Goal: Task Accomplishment & Management: Complete application form

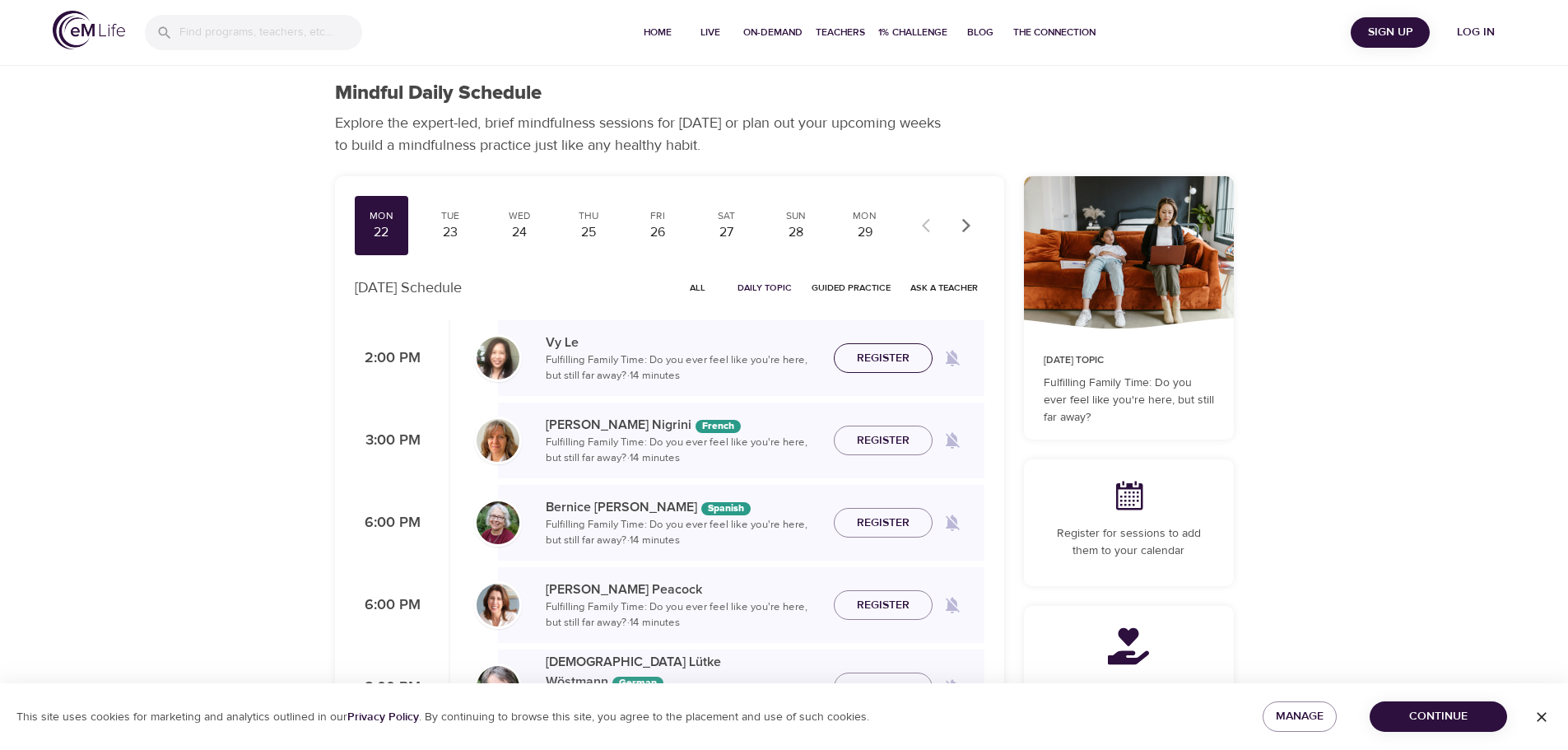
click at [888, 357] on span "Register" at bounding box center [883, 358] width 53 height 20
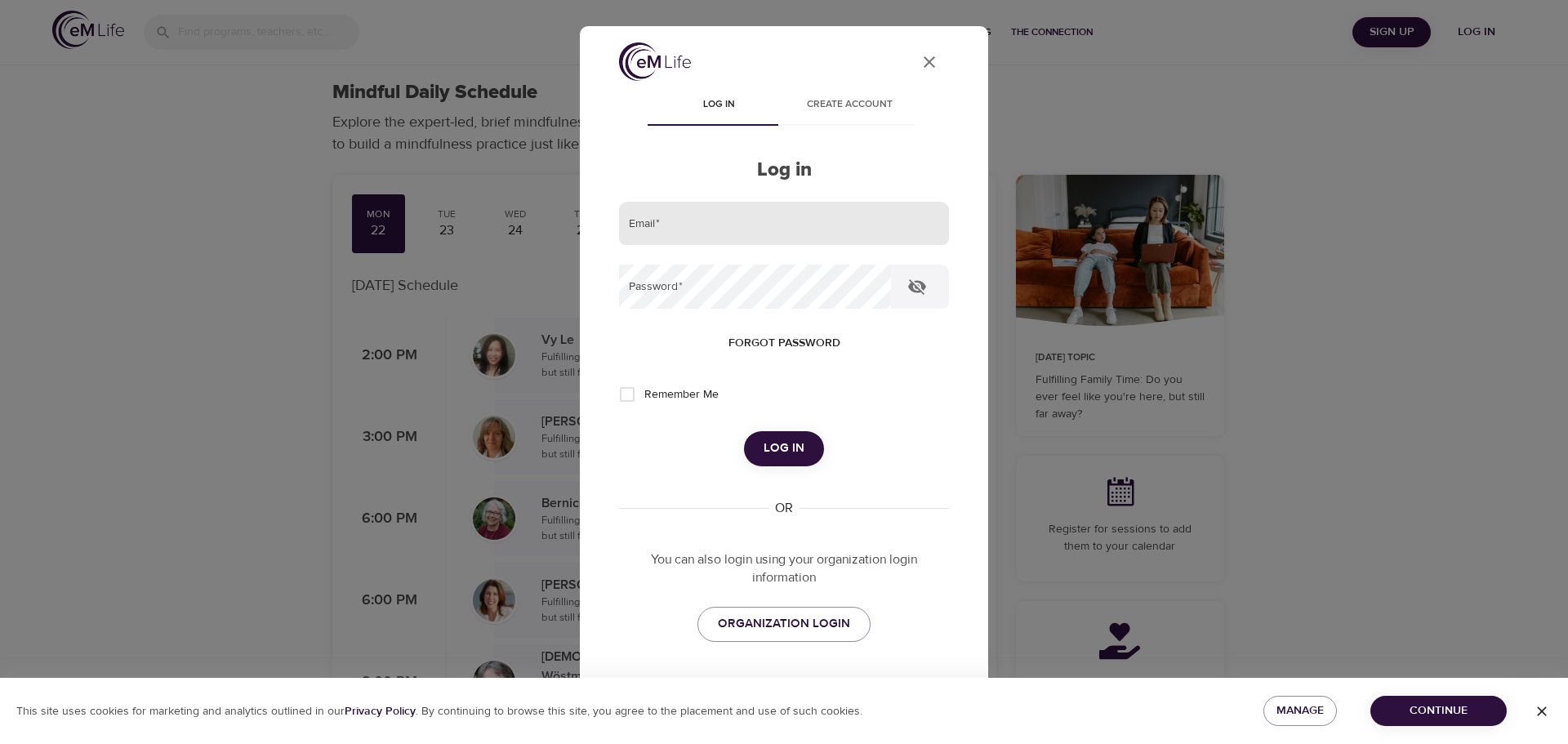
click at [902, 231] on input "email" at bounding box center [783, 224] width 330 height 44
type input "magdalena.derlacka@amexgbt.com"
click at [744, 432] on button "Log in" at bounding box center [783, 448] width 80 height 34
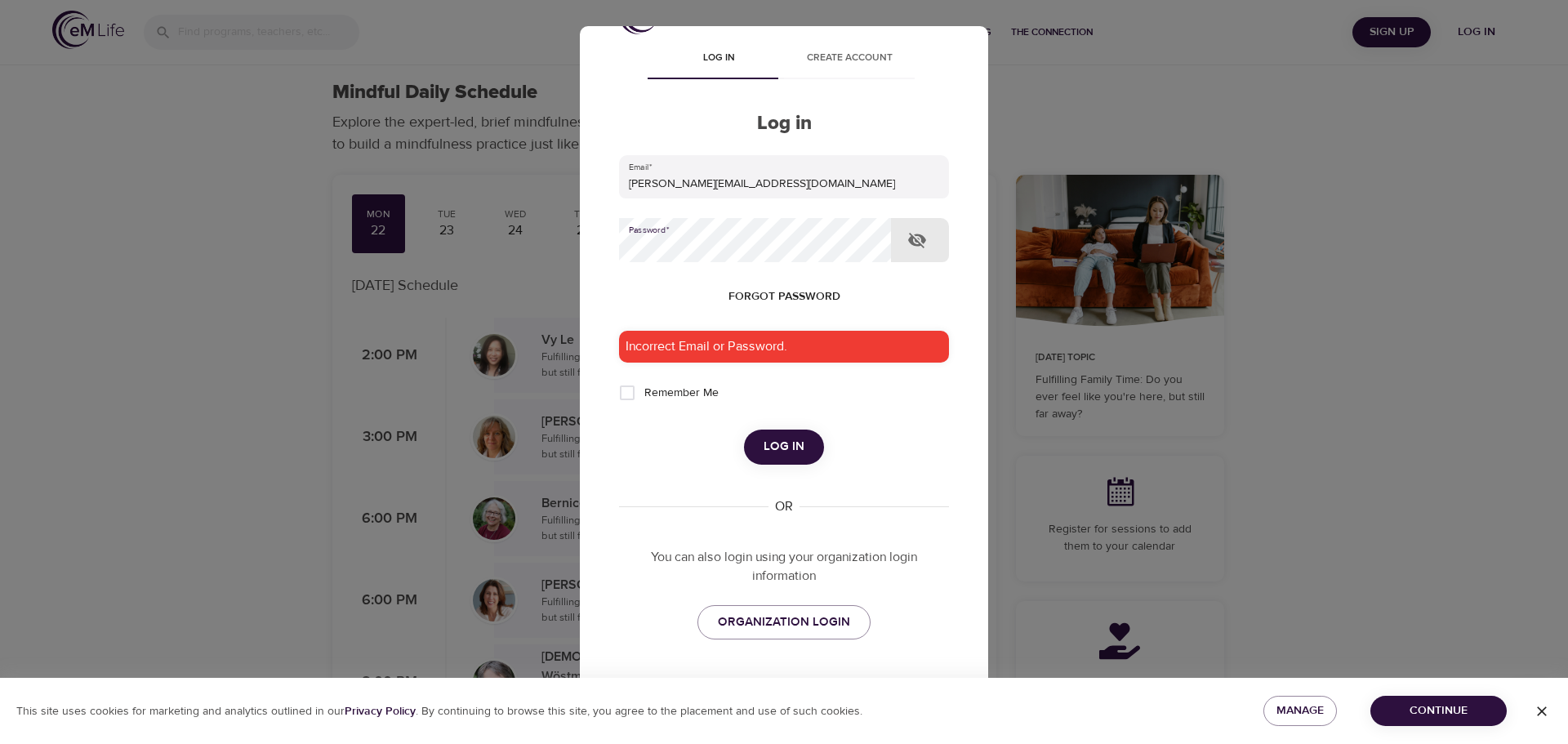
scroll to position [92, 0]
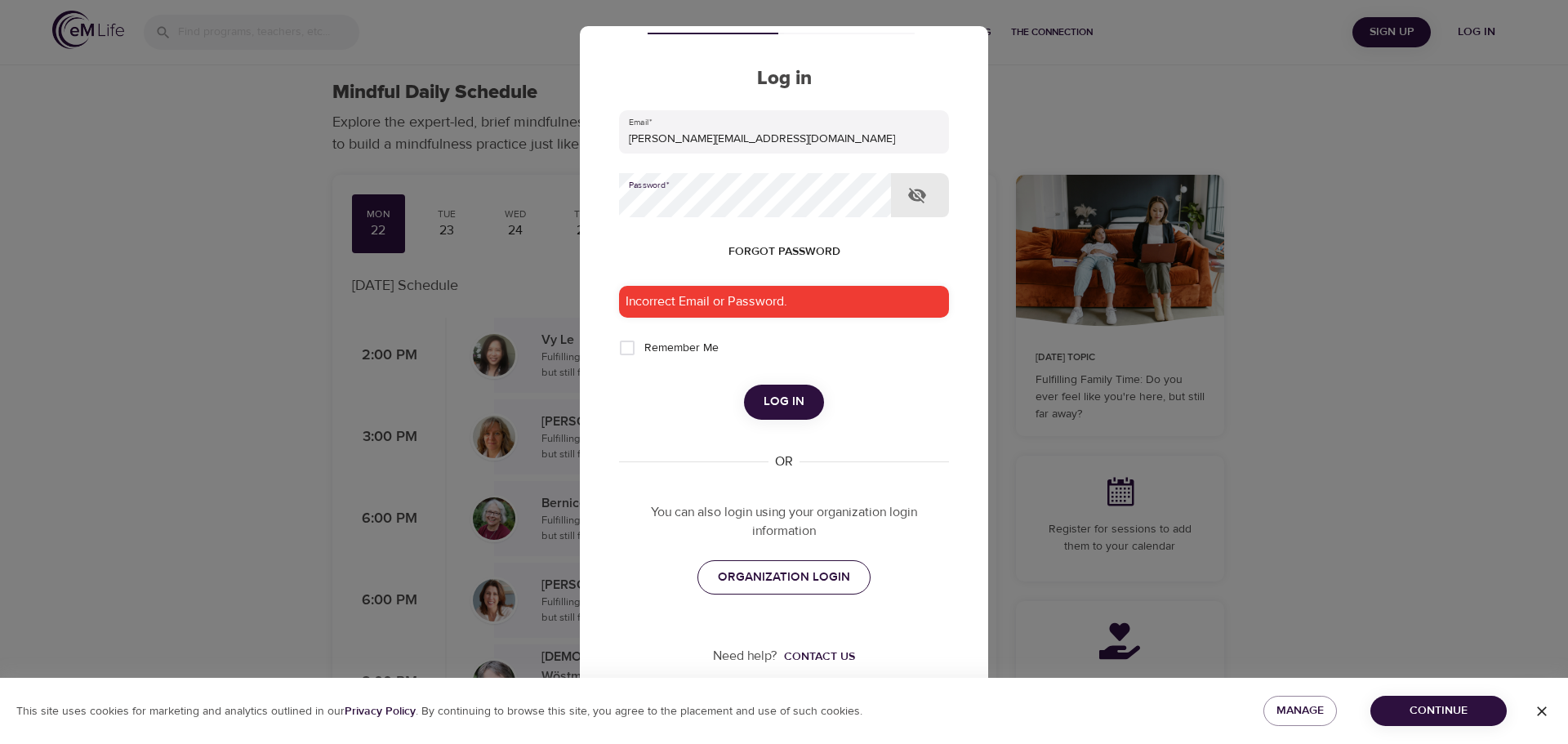
click at [783, 578] on span "ORGANIZATION LOGIN" at bounding box center [784, 577] width 132 height 21
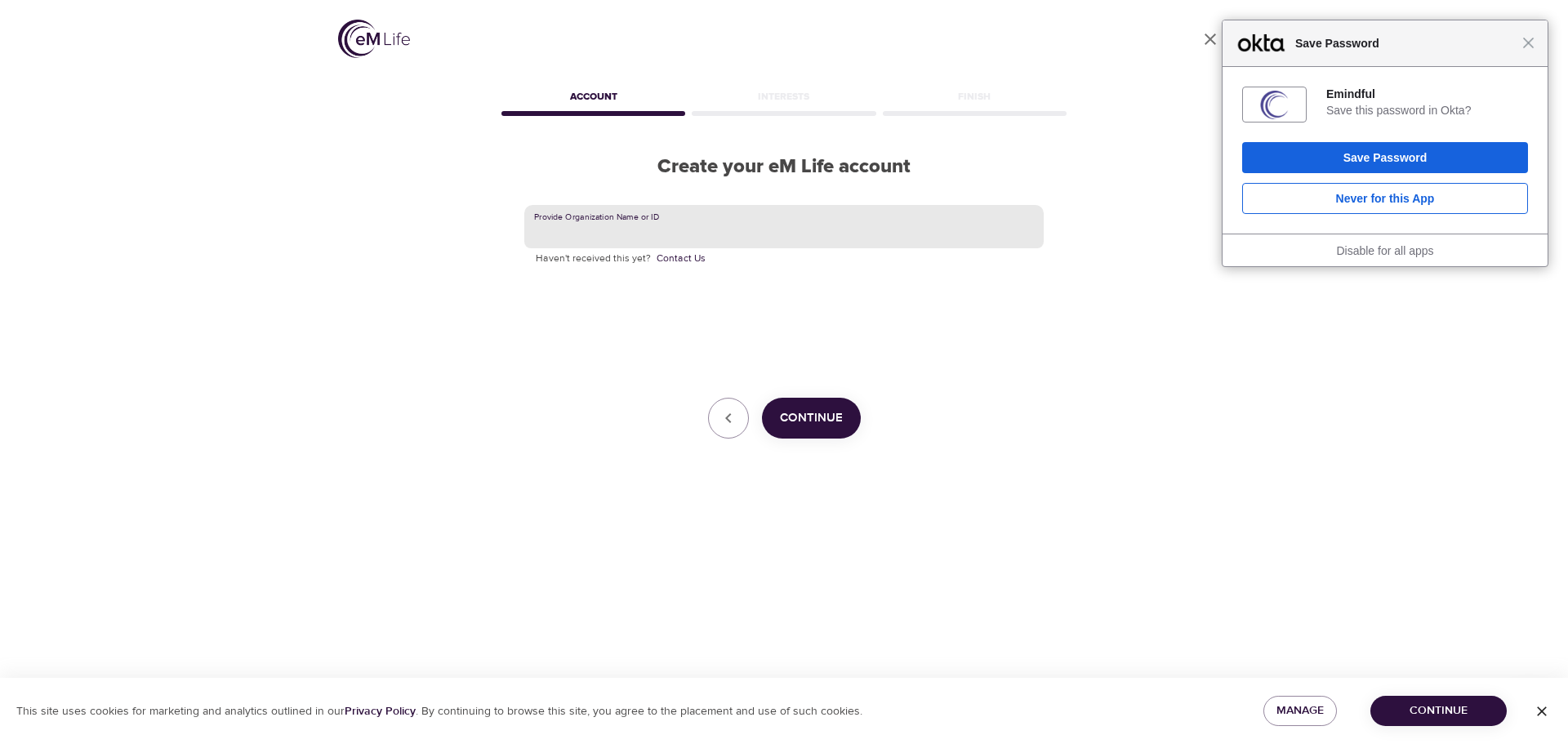
click at [839, 221] on input "text" at bounding box center [784, 227] width 520 height 44
type input "gbt"
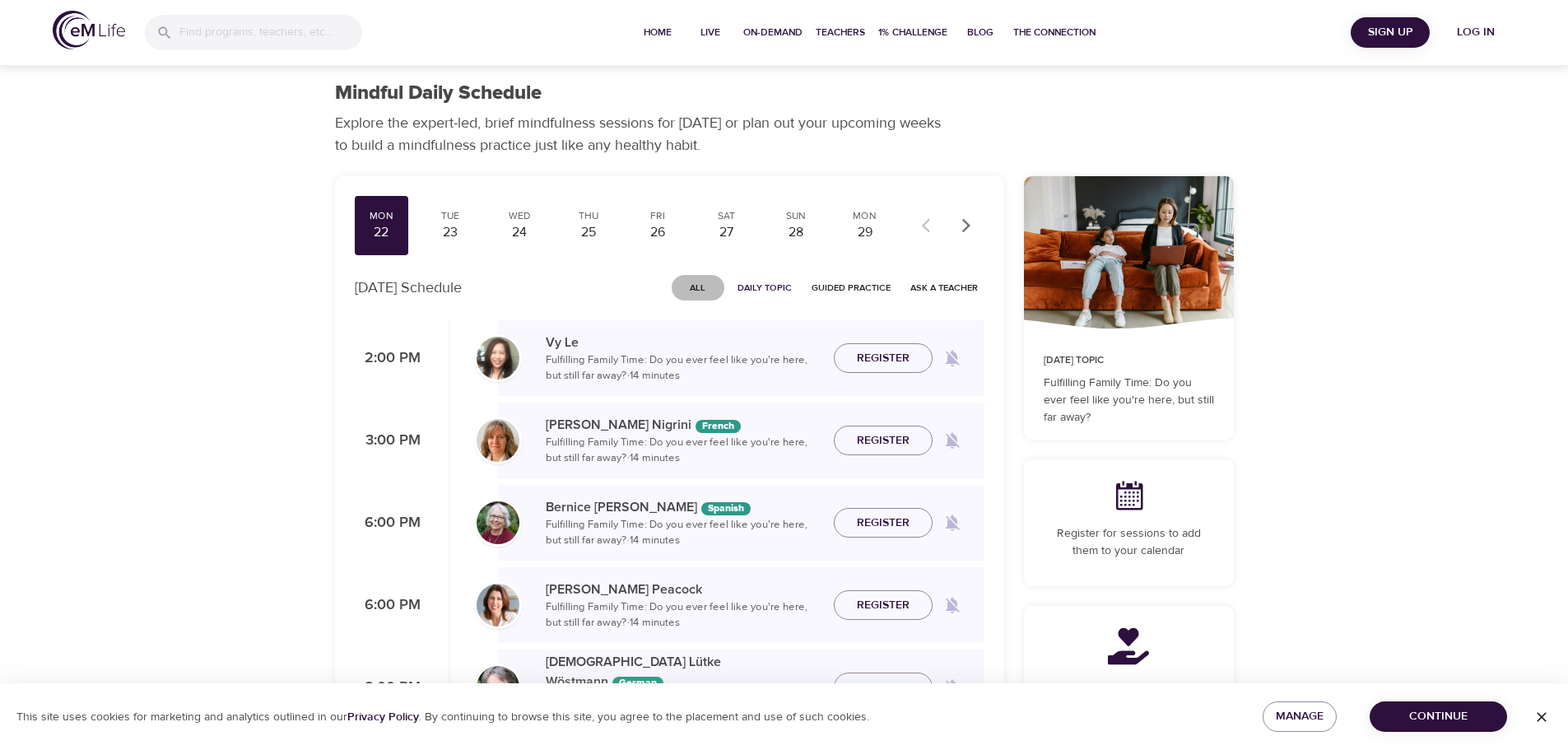
click at [703, 287] on span "All" at bounding box center [698, 287] width 40 height 16
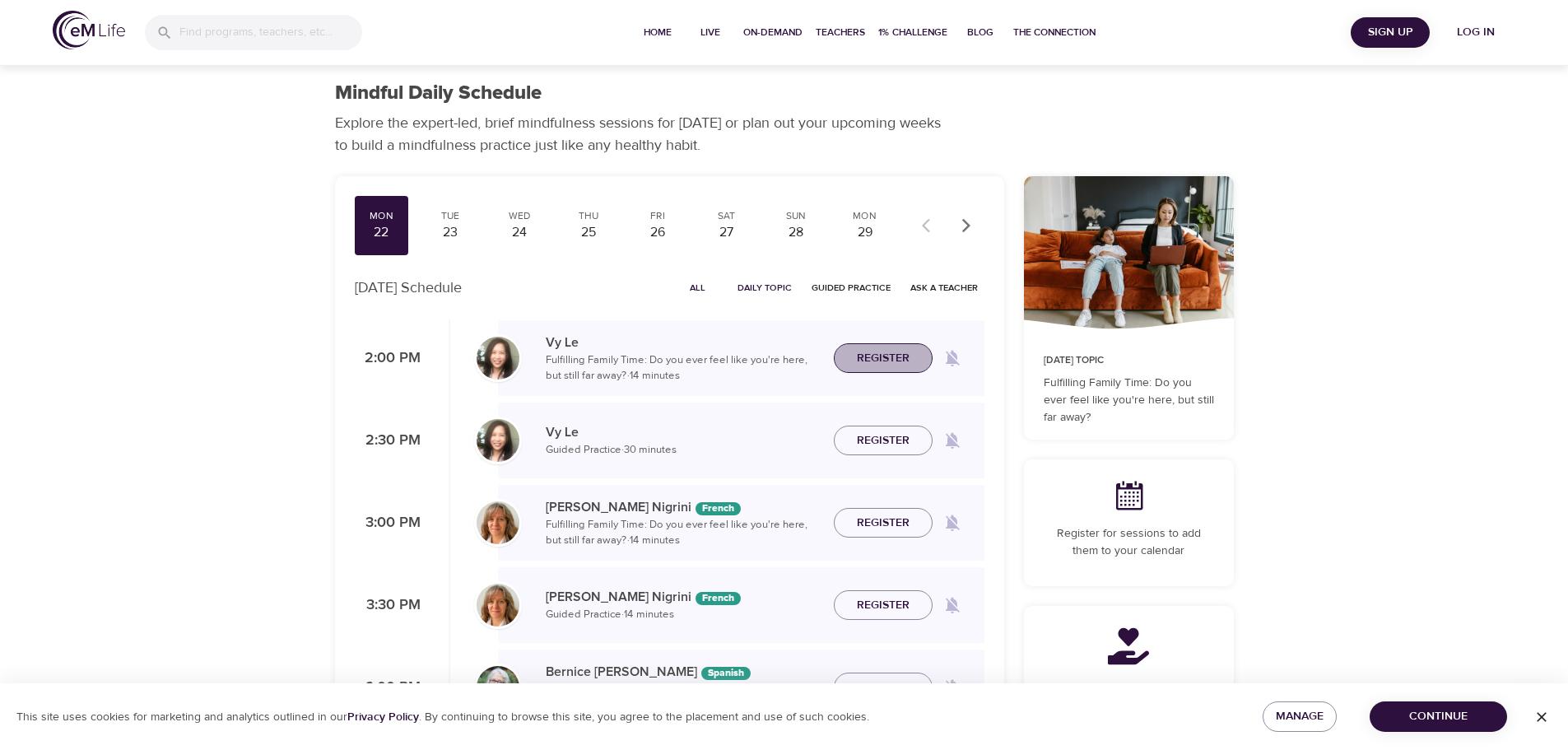
click at [877, 354] on span "Register" at bounding box center [883, 358] width 53 height 20
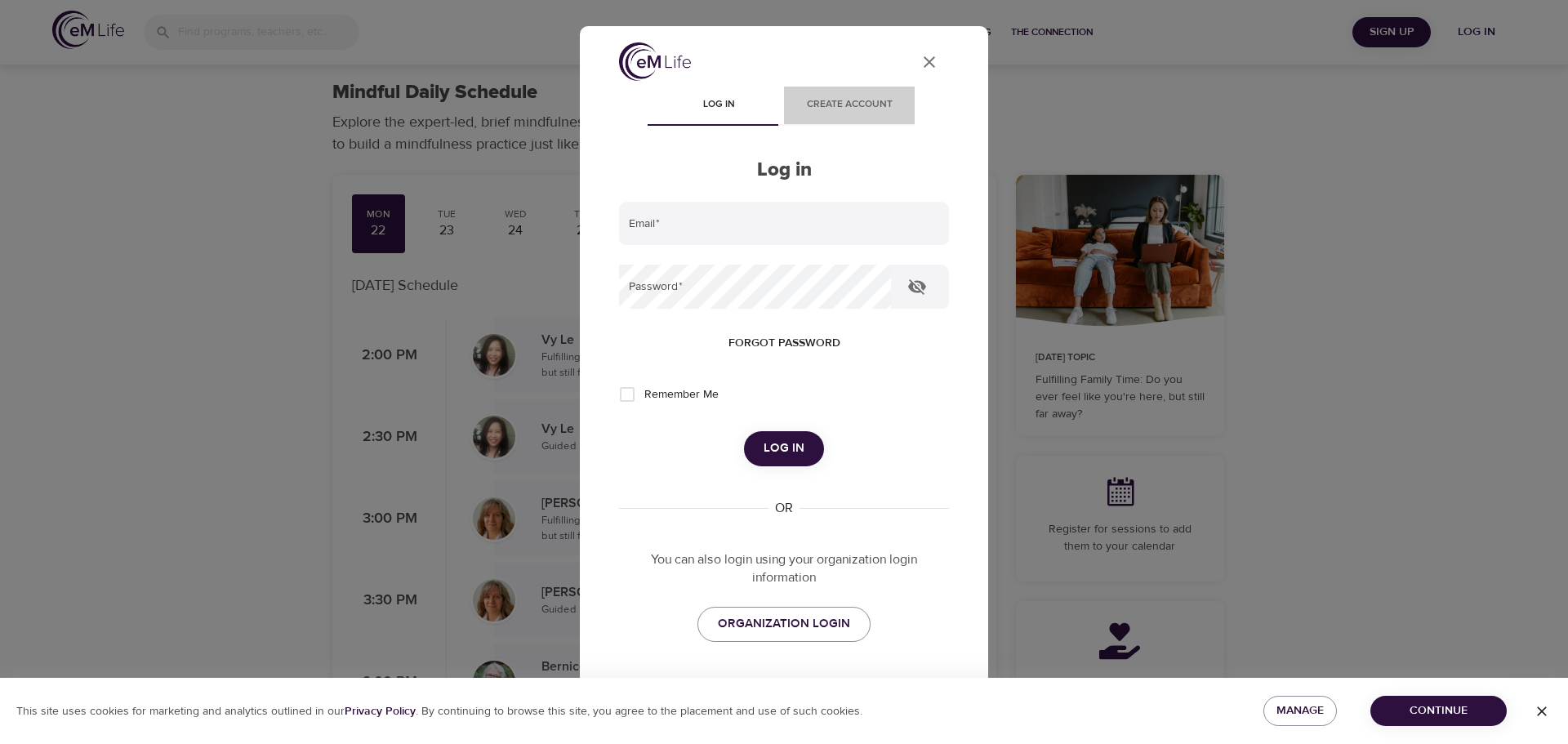
click at [846, 101] on span "Create account" at bounding box center [848, 105] width 111 height 17
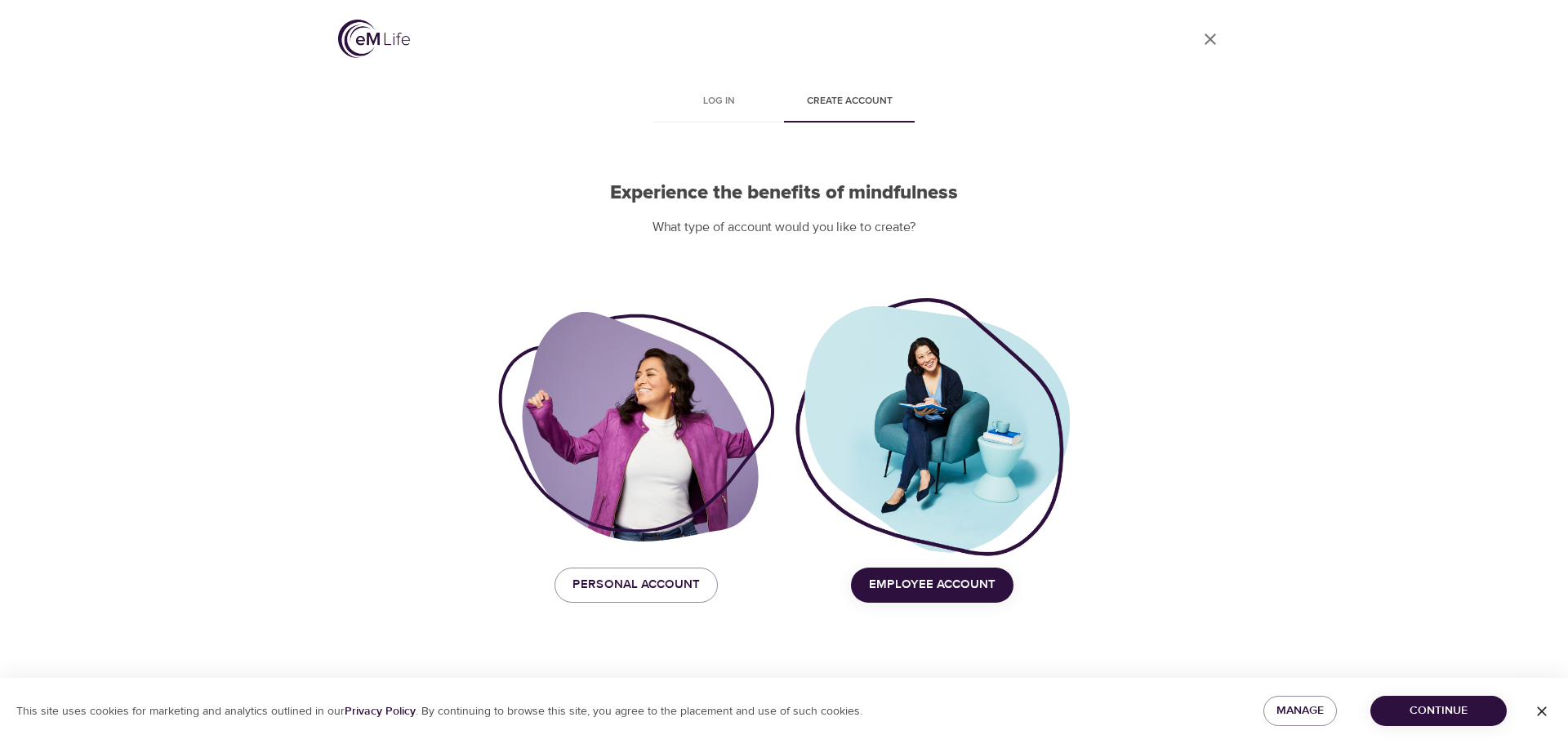
click at [916, 587] on span "Employee Account" at bounding box center [932, 584] width 127 height 21
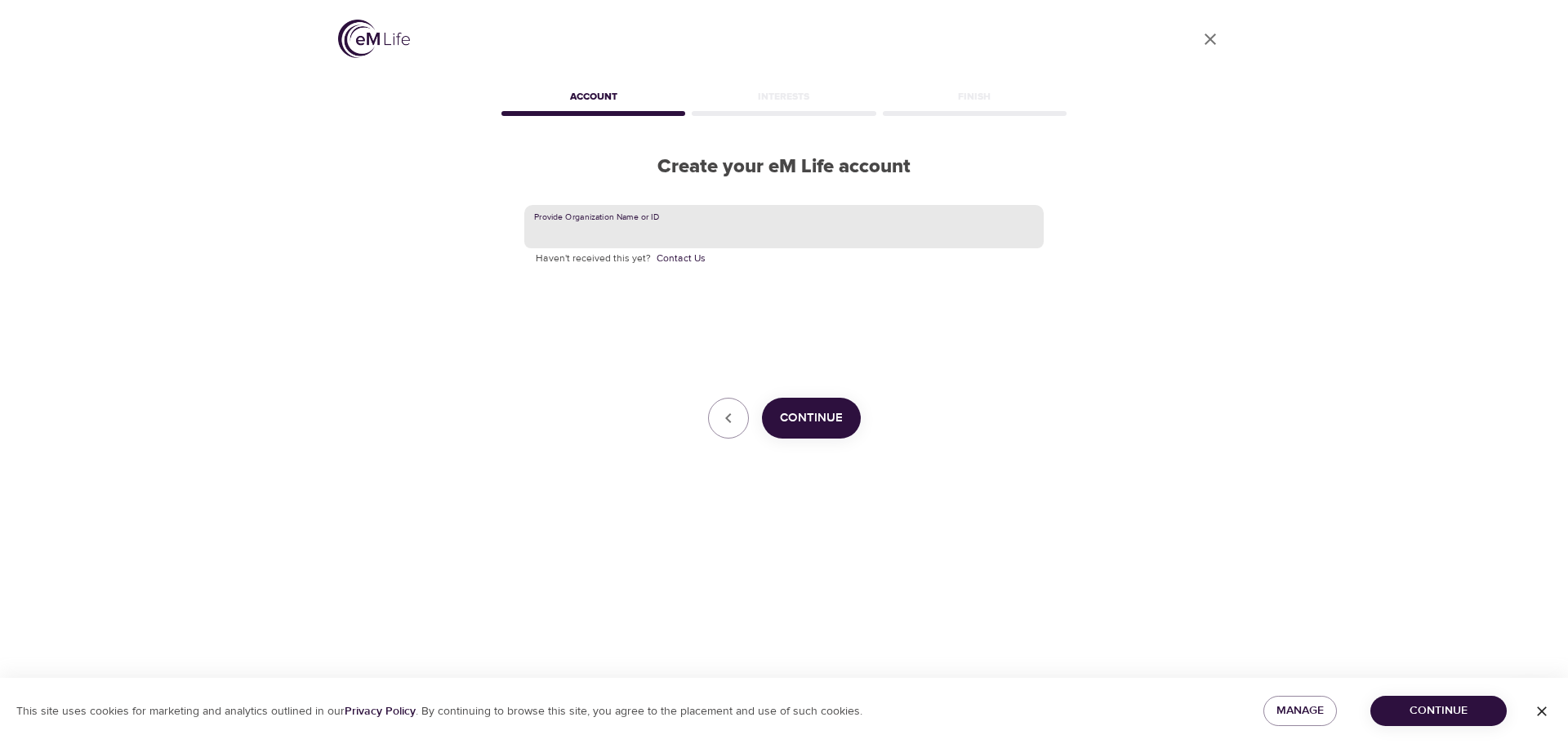
click at [764, 224] on input "text" at bounding box center [784, 227] width 520 height 44
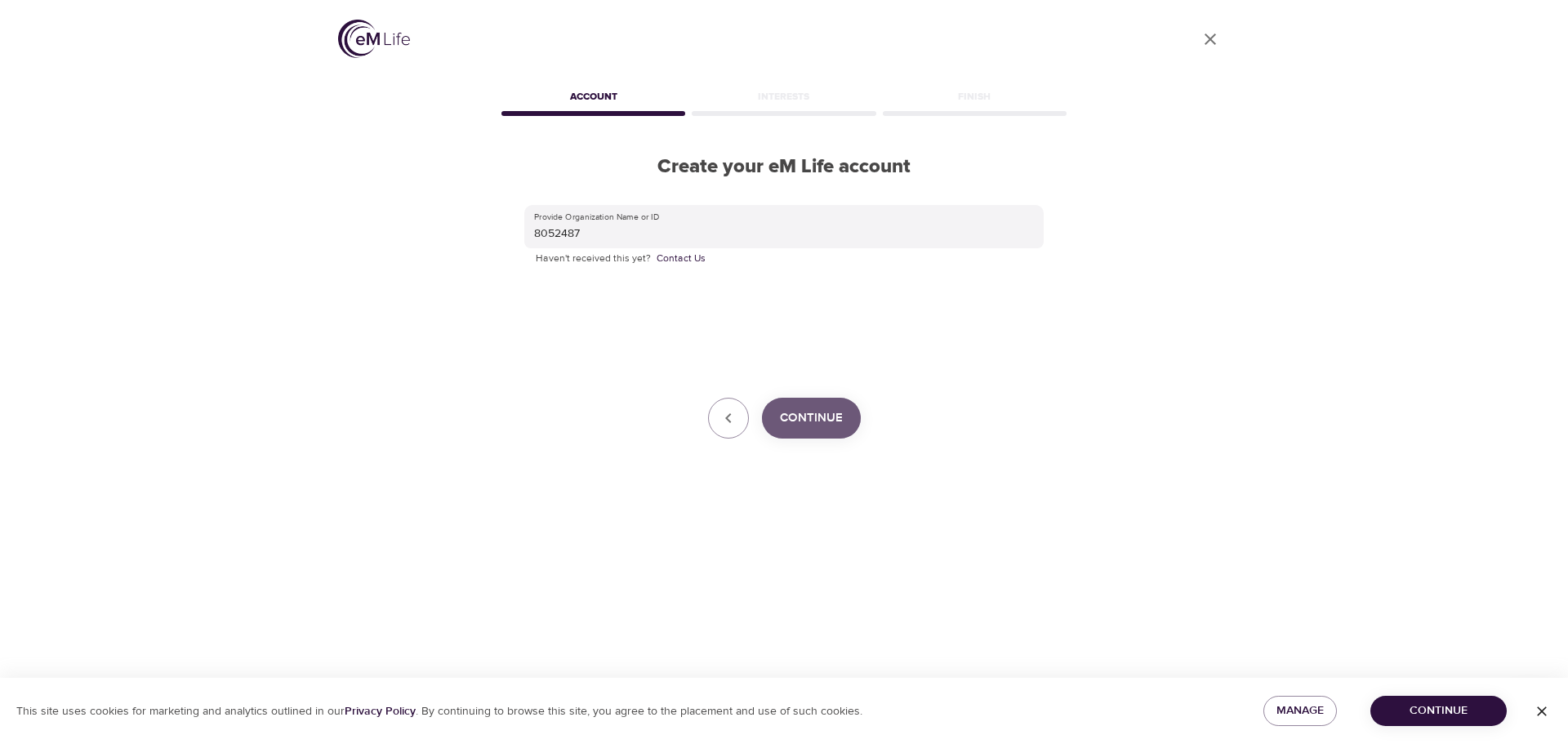
click at [806, 405] on button "Continue" at bounding box center [812, 418] width 99 height 40
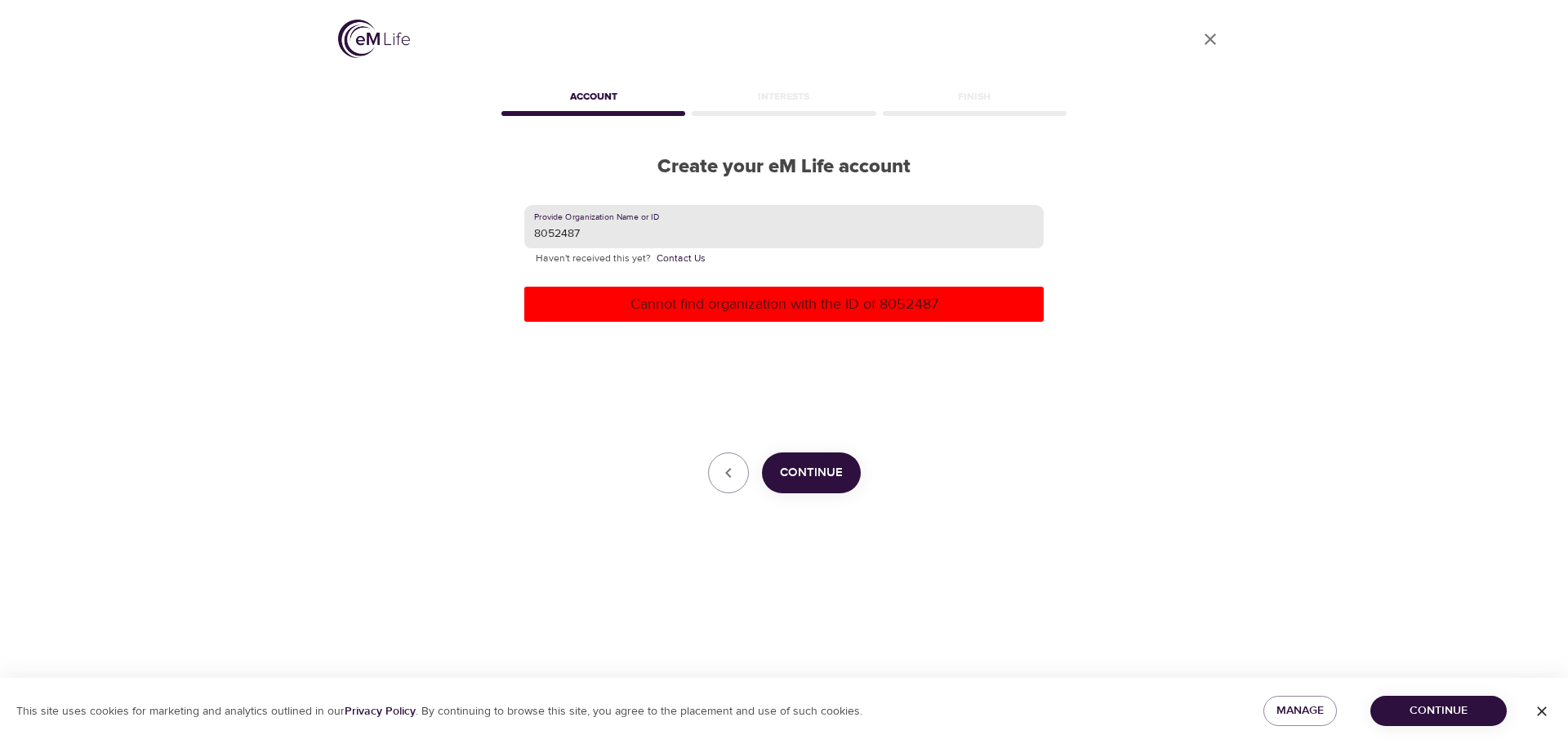
drag, startPoint x: 617, startPoint y: 236, endPoint x: 508, endPoint y: 232, distance: 109.1
click at [508, 232] on div "Provide Organization Name or ID 8052487 Haven't received this yet? Contact Us C…" at bounding box center [784, 350] width 572 height 342
click at [843, 472] on button "Continue" at bounding box center [812, 473] width 99 height 40
click at [643, 229] on input "Amex gbt" at bounding box center [784, 227] width 520 height 44
click at [563, 234] on input "Amex gbt" at bounding box center [784, 227] width 520 height 44
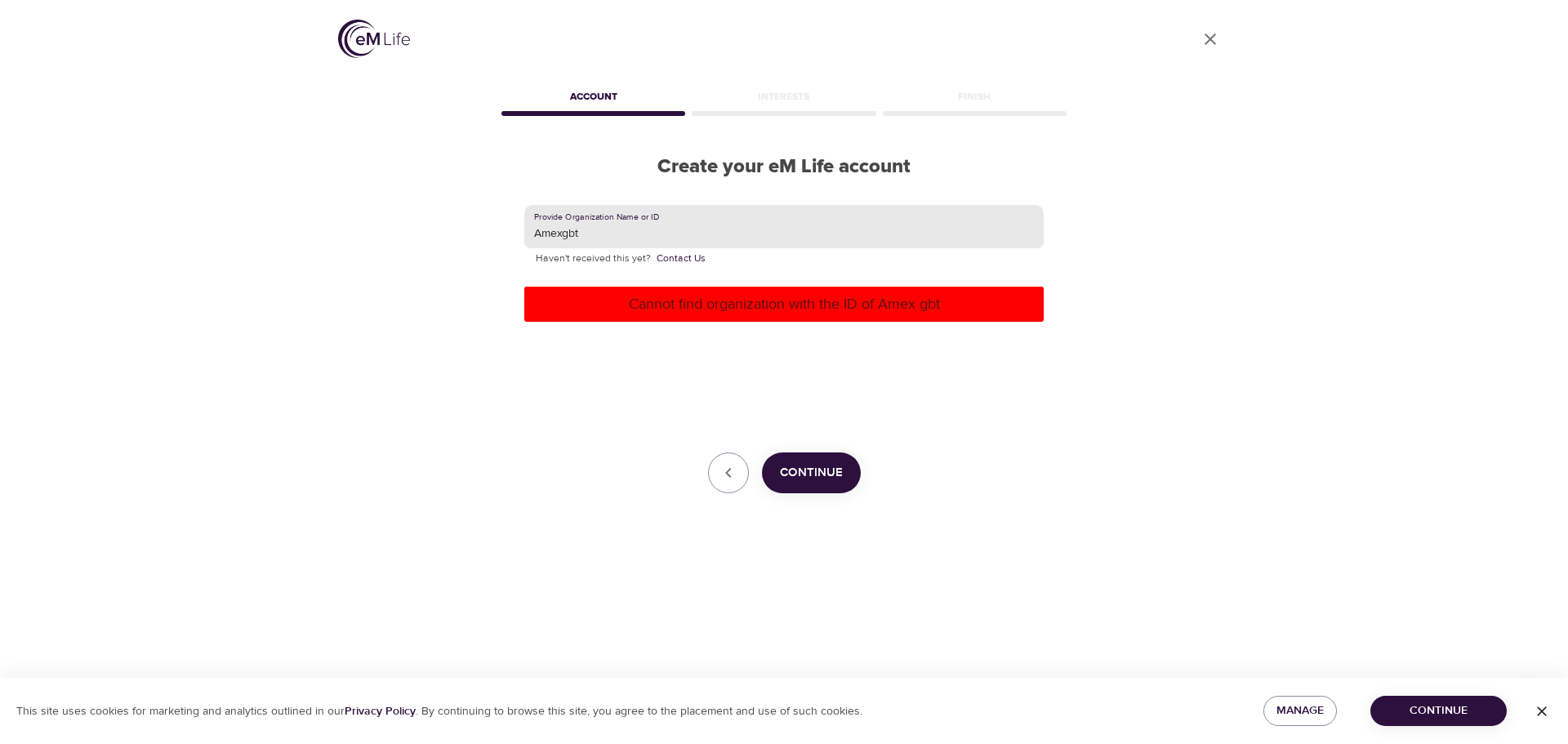
drag, startPoint x: 608, startPoint y: 240, endPoint x: 467, endPoint y: 227, distance: 141.6
click at [467, 227] on div "User Profile Account Interests Finish Create your eM Life account Provide Organ…" at bounding box center [784, 372] width 931 height 744
type input "Amexgbt"
click at [718, 472] on button "button" at bounding box center [728, 473] width 40 height 40
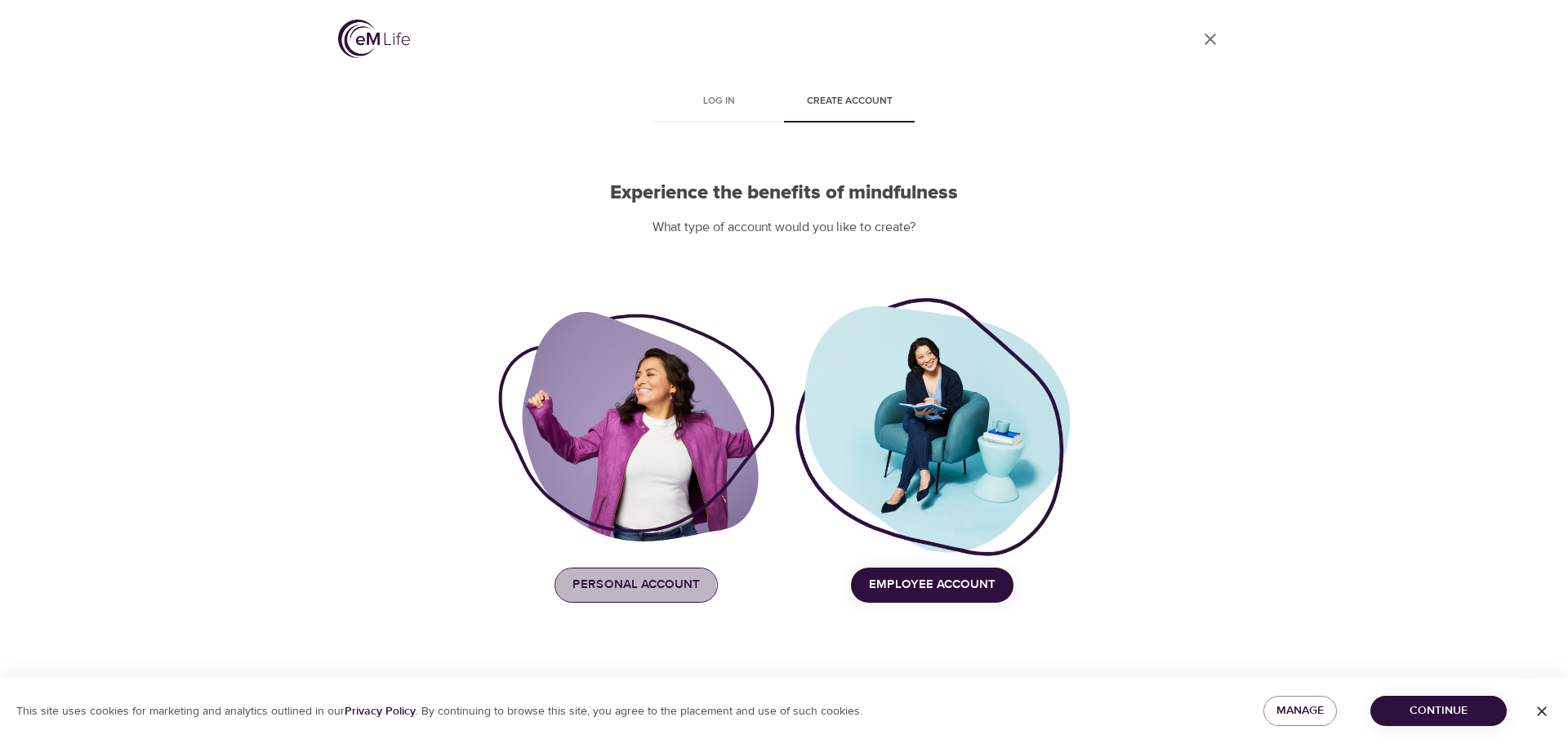
click at [605, 589] on span "Personal Account" at bounding box center [635, 584] width 128 height 21
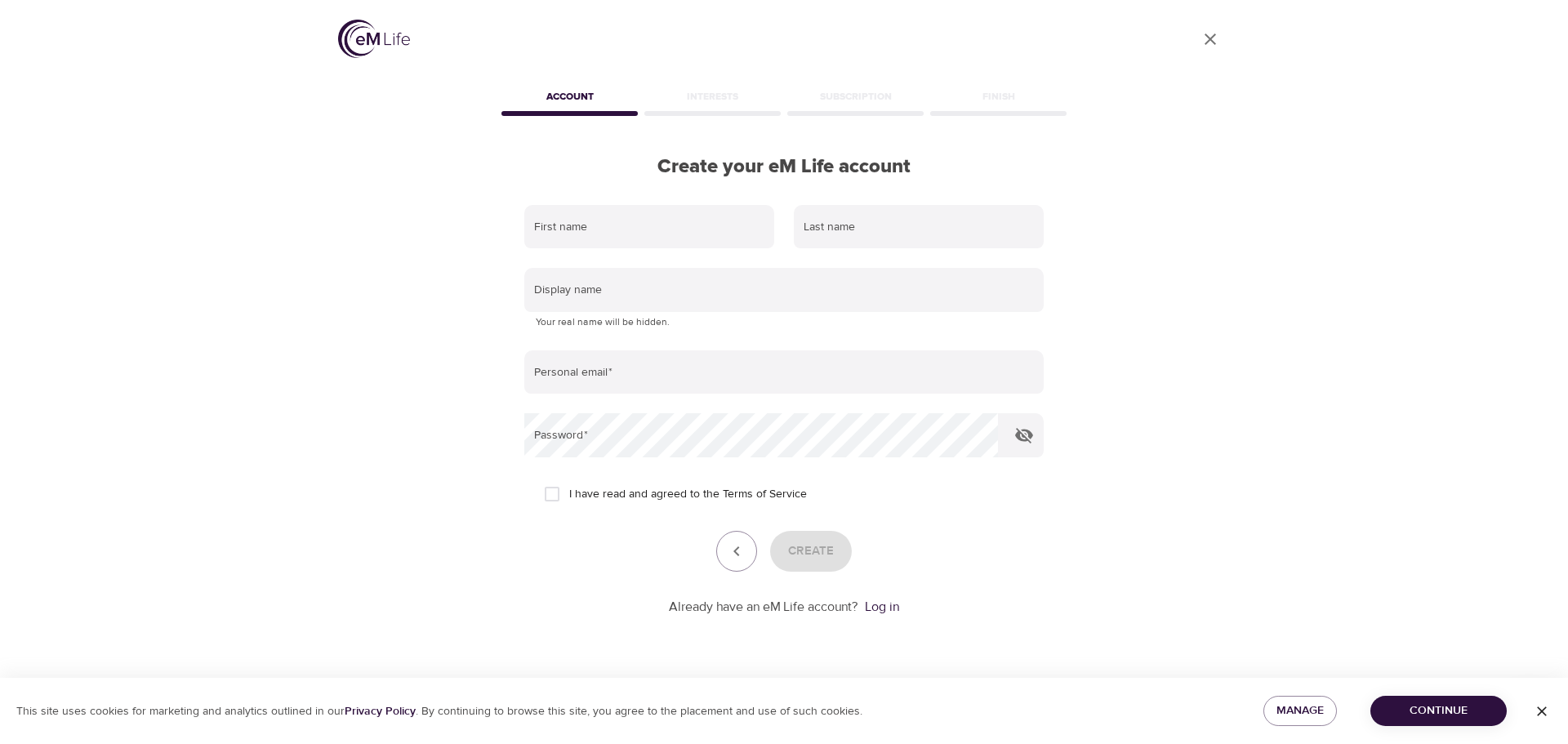
click at [376, 35] on img at bounding box center [374, 39] width 72 height 39
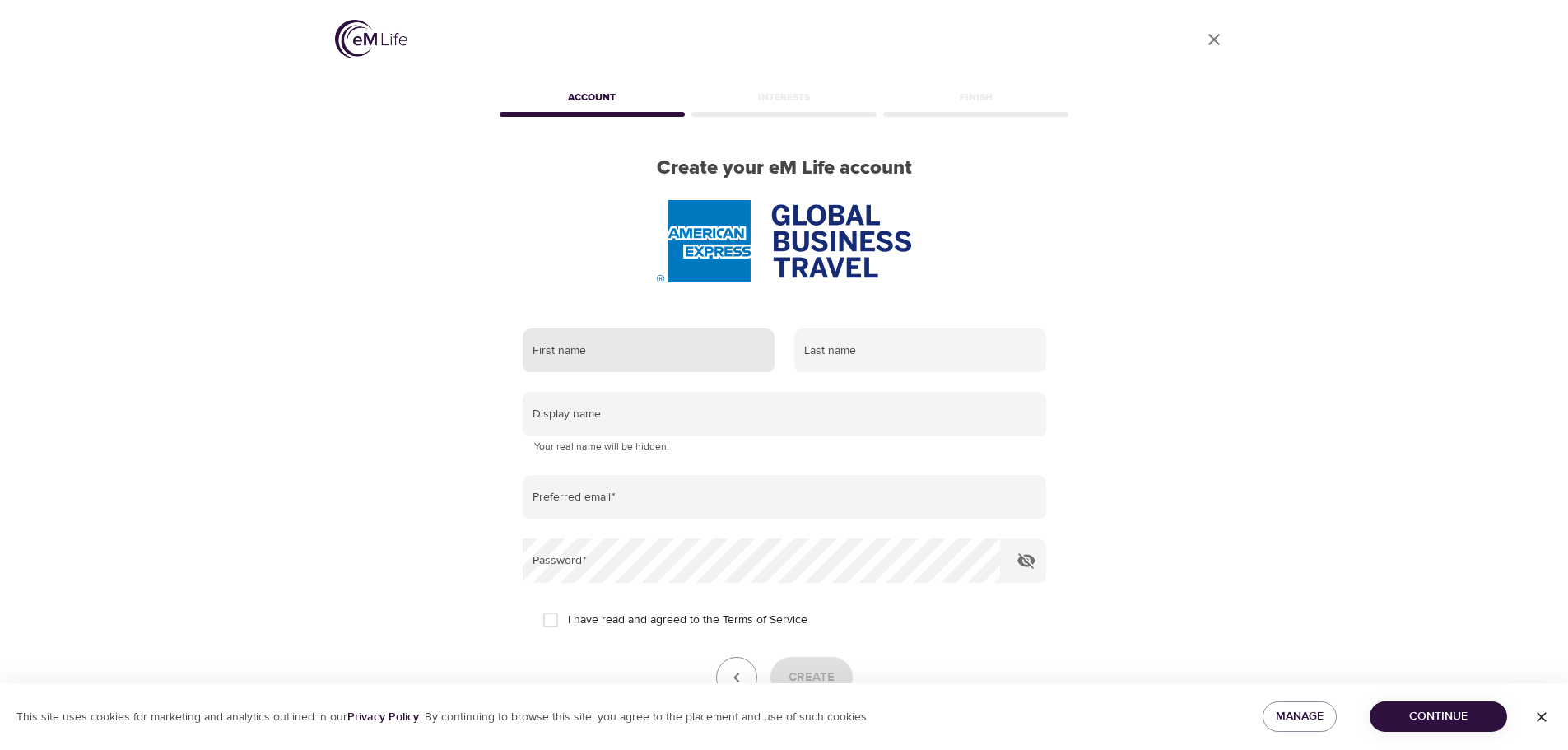
click at [627, 344] on input "text" at bounding box center [649, 351] width 252 height 44
type input "Magdalena"
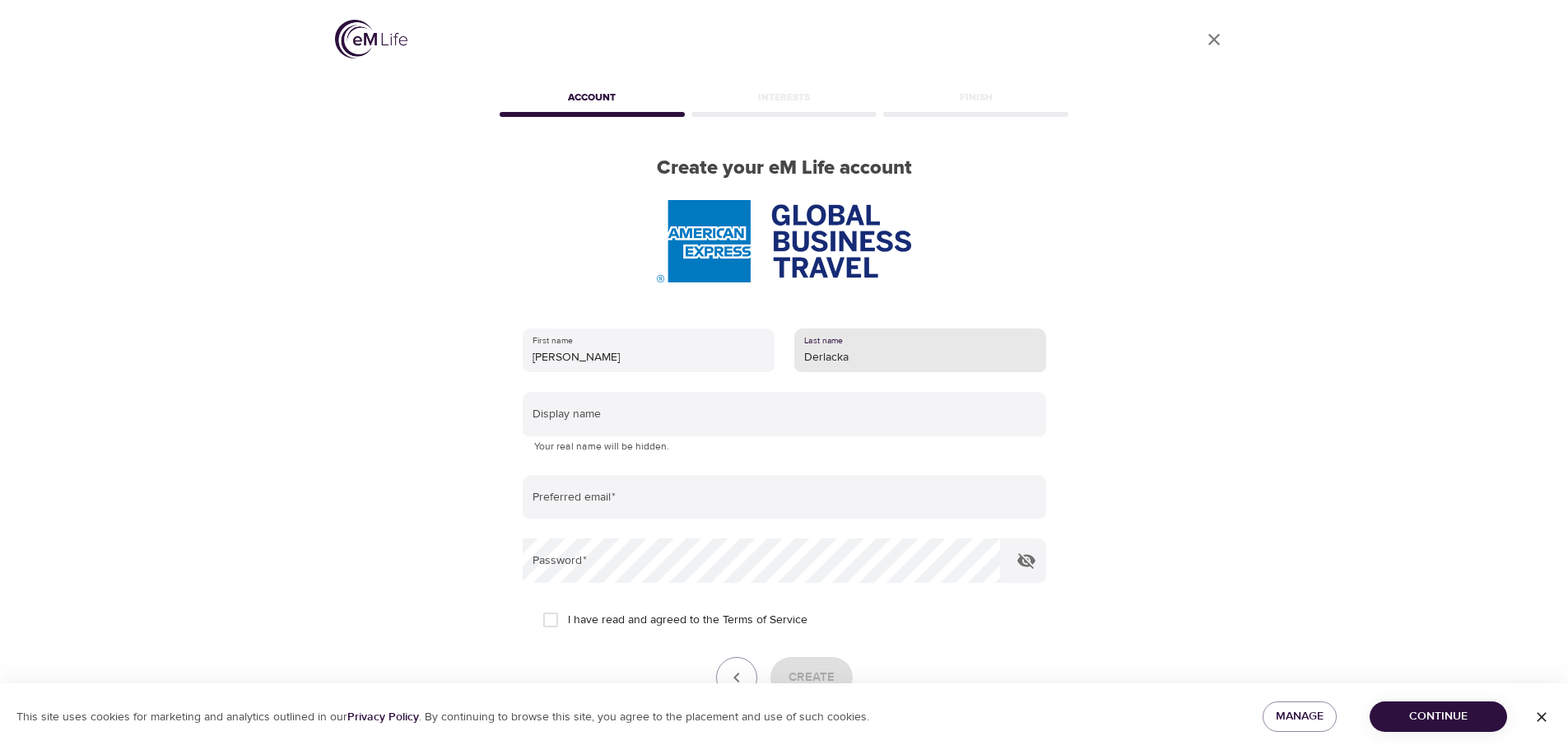
type input "Derlacka"
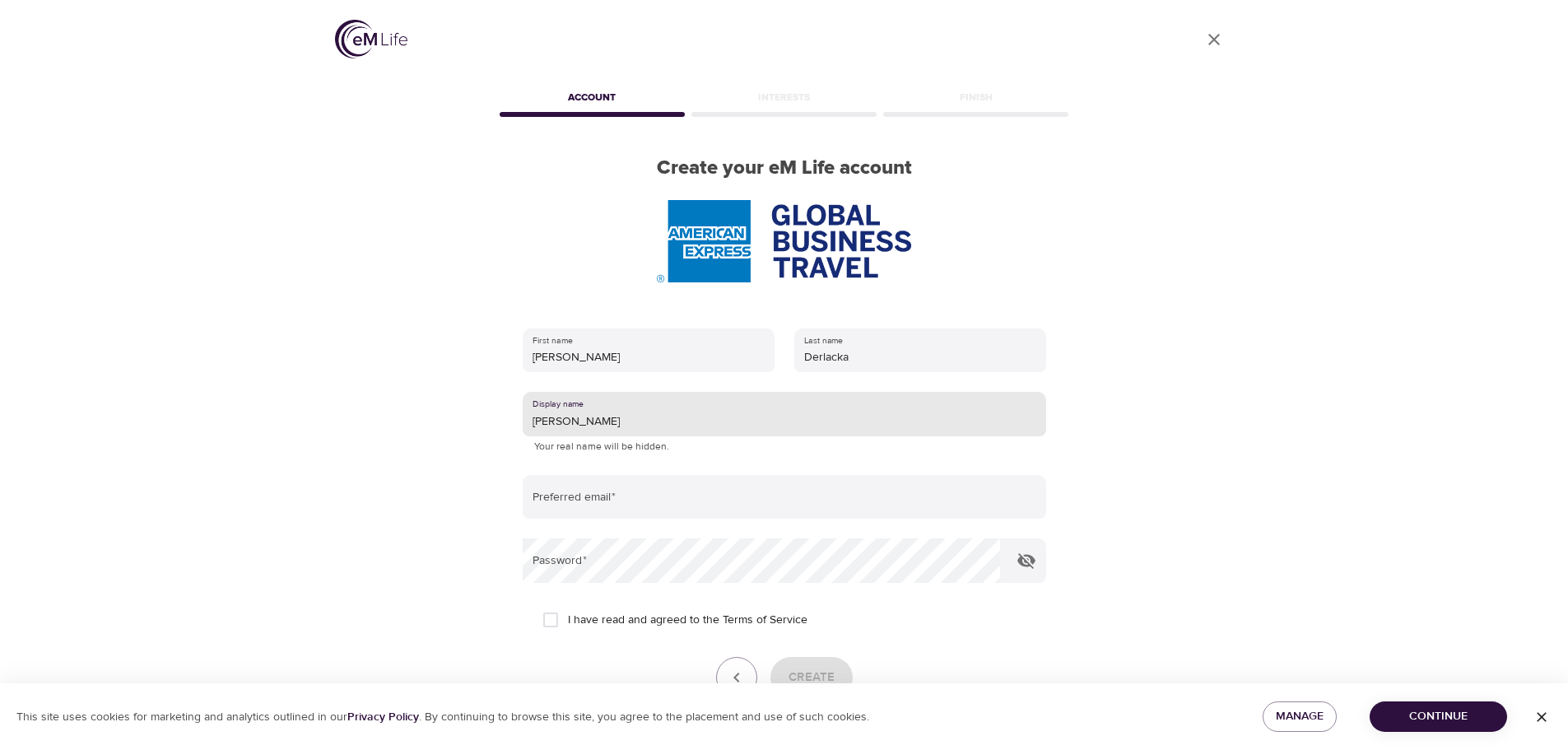
type input "Magdalena"
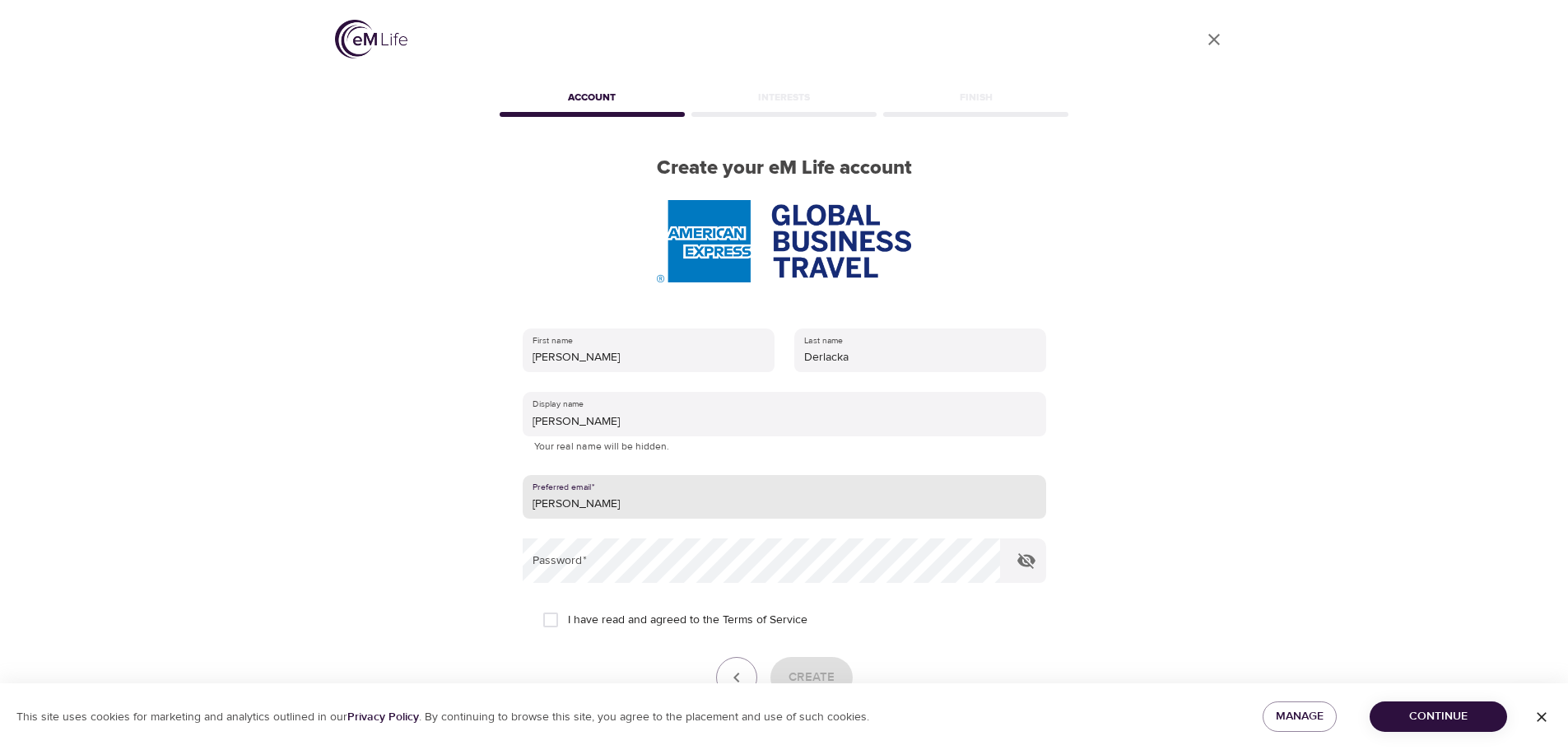
type input "magdalena@derlacka.pl"
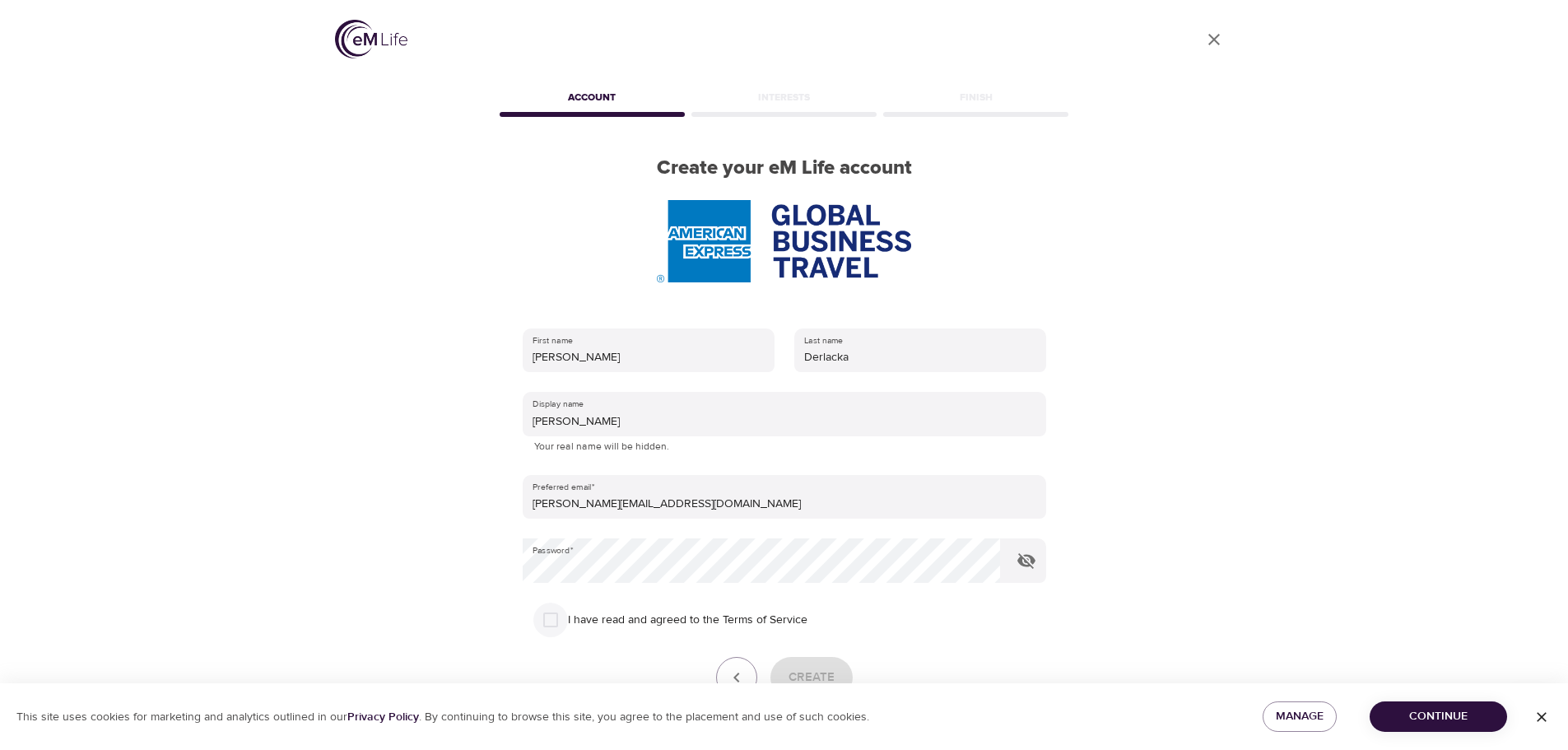
drag, startPoint x: 553, startPoint y: 619, endPoint x: 568, endPoint y: 622, distance: 15.3
click at [553, 618] on input "I have read and agreed to the Terms of Service" at bounding box center [550, 619] width 34 height 34
checkbox input "true"
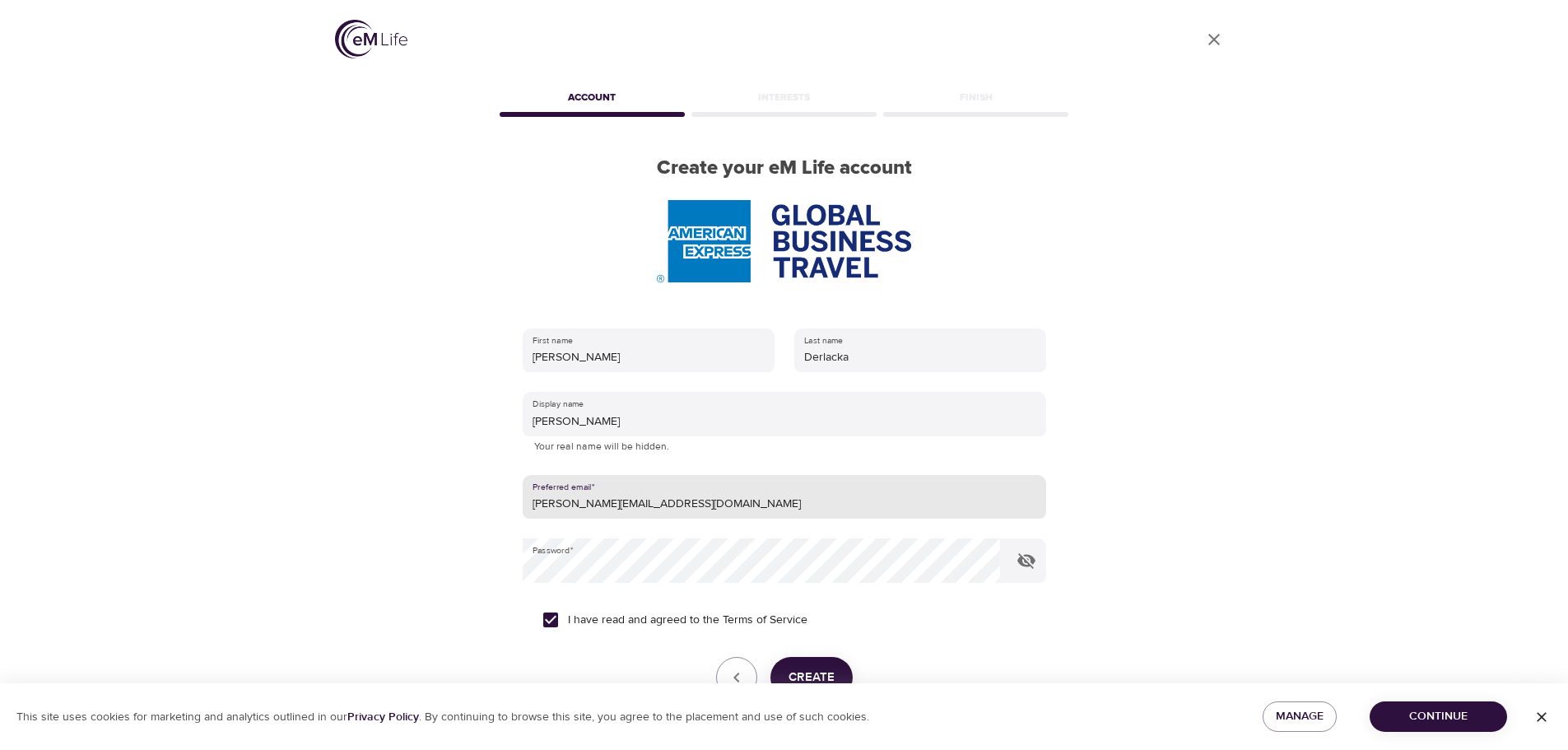
click at [686, 499] on input "magdalena@derlacka.pl" at bounding box center [785, 497] width 524 height 44
drag, startPoint x: 686, startPoint y: 499, endPoint x: 456, endPoint y: 498, distance: 230.0
click at [459, 498] on div "User Profile Account Interests Finish Create your eM Life account First name Ma…" at bounding box center [785, 375] width 939 height 750
type input "magdalena.derlacka@amexgbt.com"
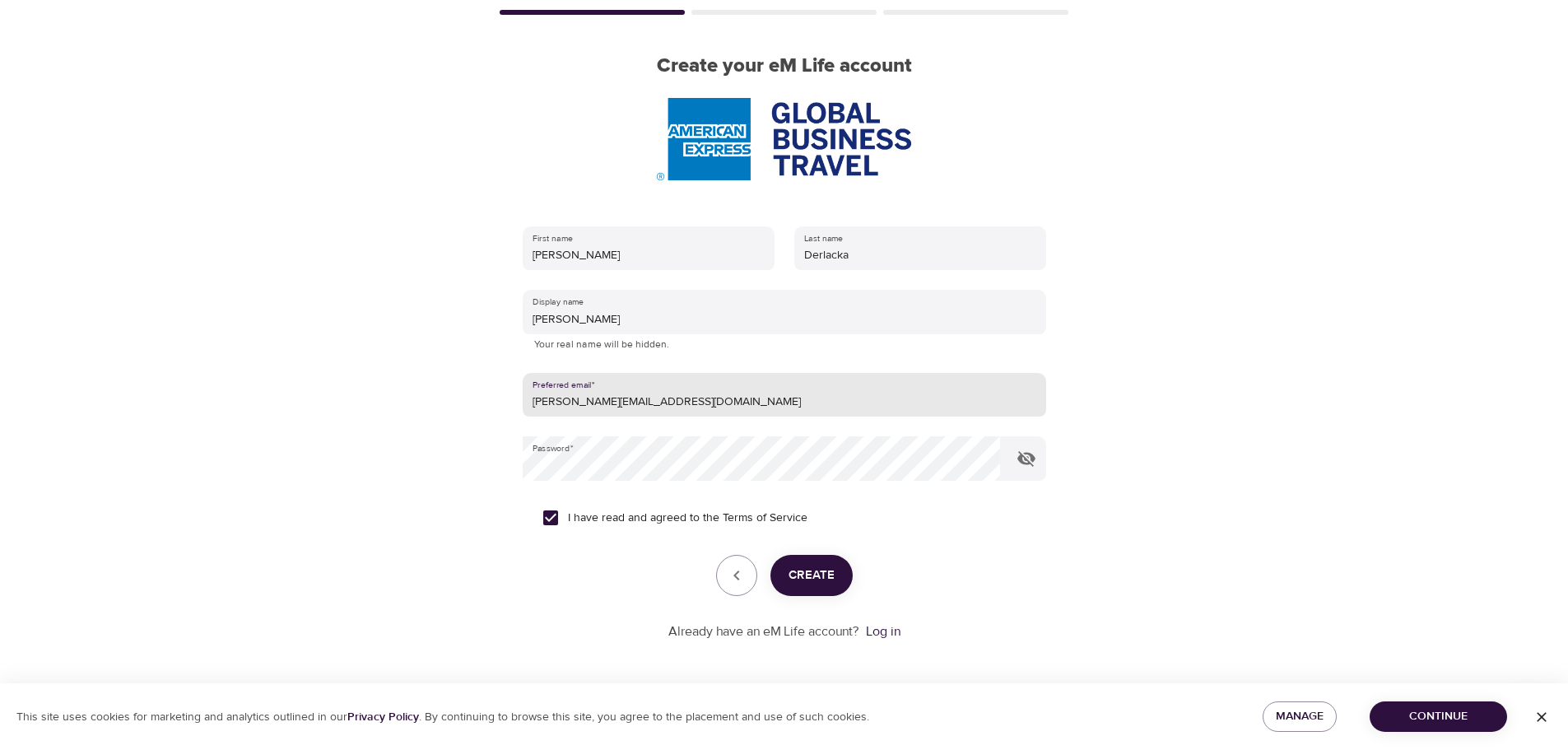
scroll to position [105, 0]
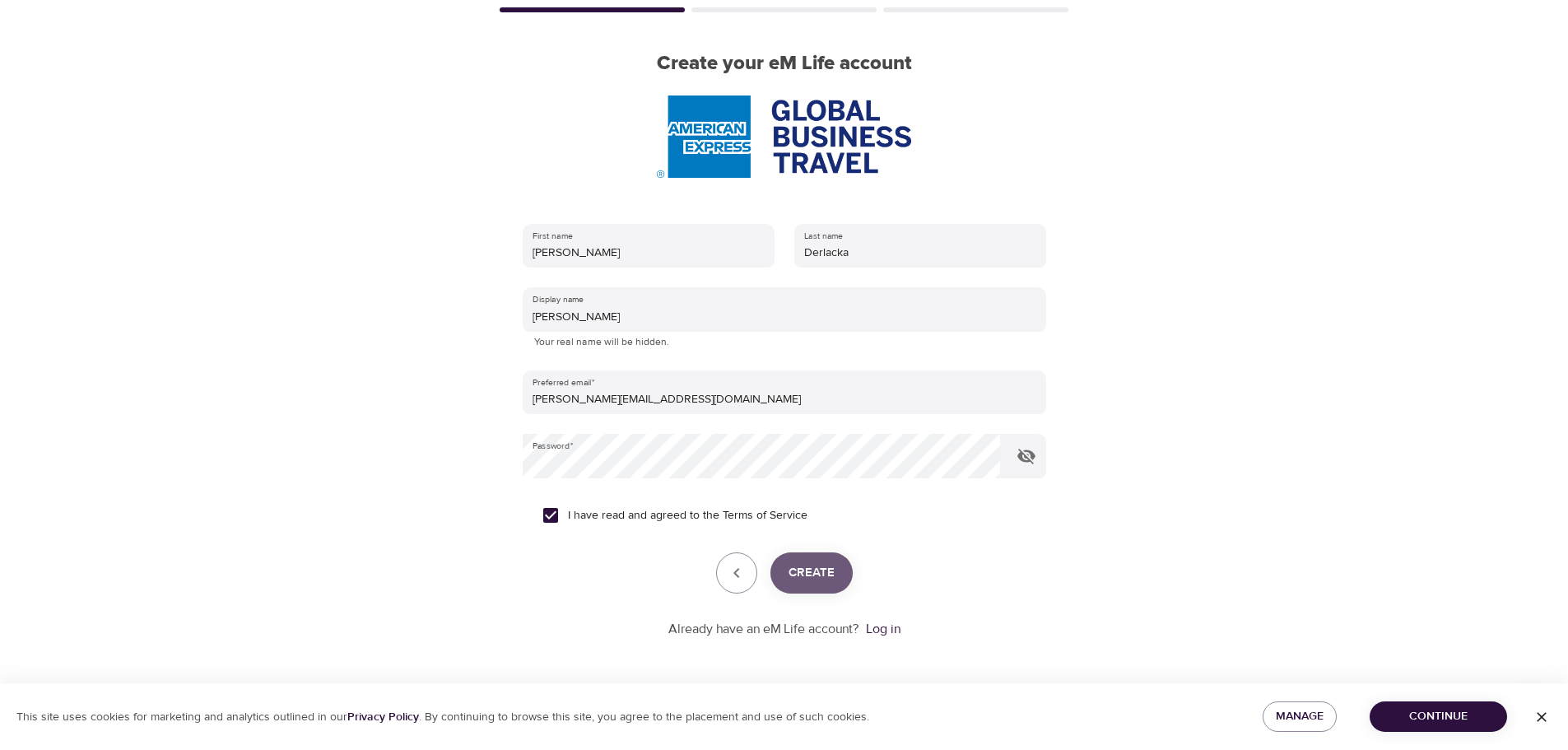
click at [827, 569] on span "Create" at bounding box center [812, 572] width 46 height 21
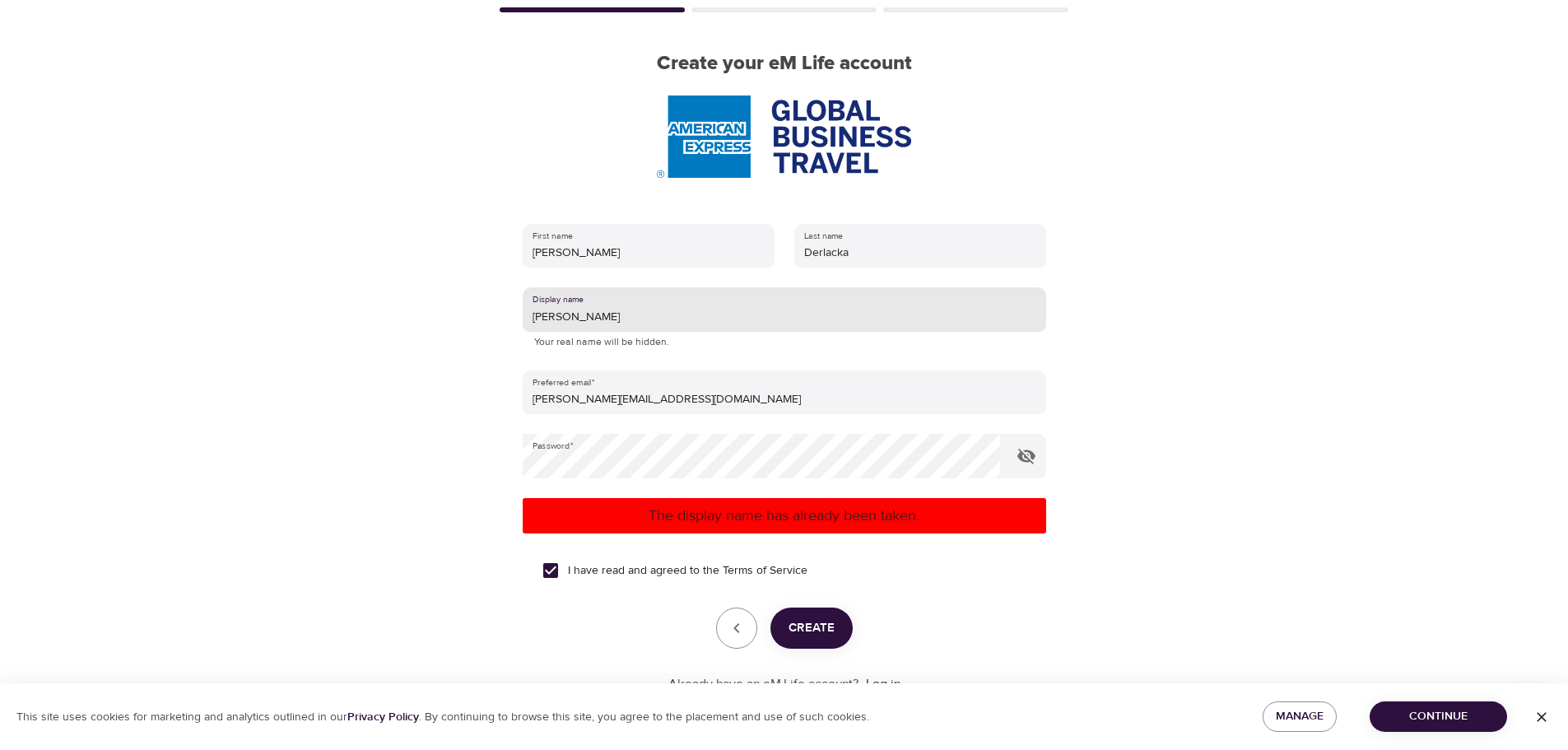
drag, startPoint x: 596, startPoint y: 313, endPoint x: 510, endPoint y: 317, distance: 86.1
click at [510, 317] on div "First name Magdalena Last name Derlacka Display name Magdalena Your real name w…" at bounding box center [784, 458] width 577 height 523
click at [547, 314] on input "MAgda" at bounding box center [785, 309] width 524 height 44
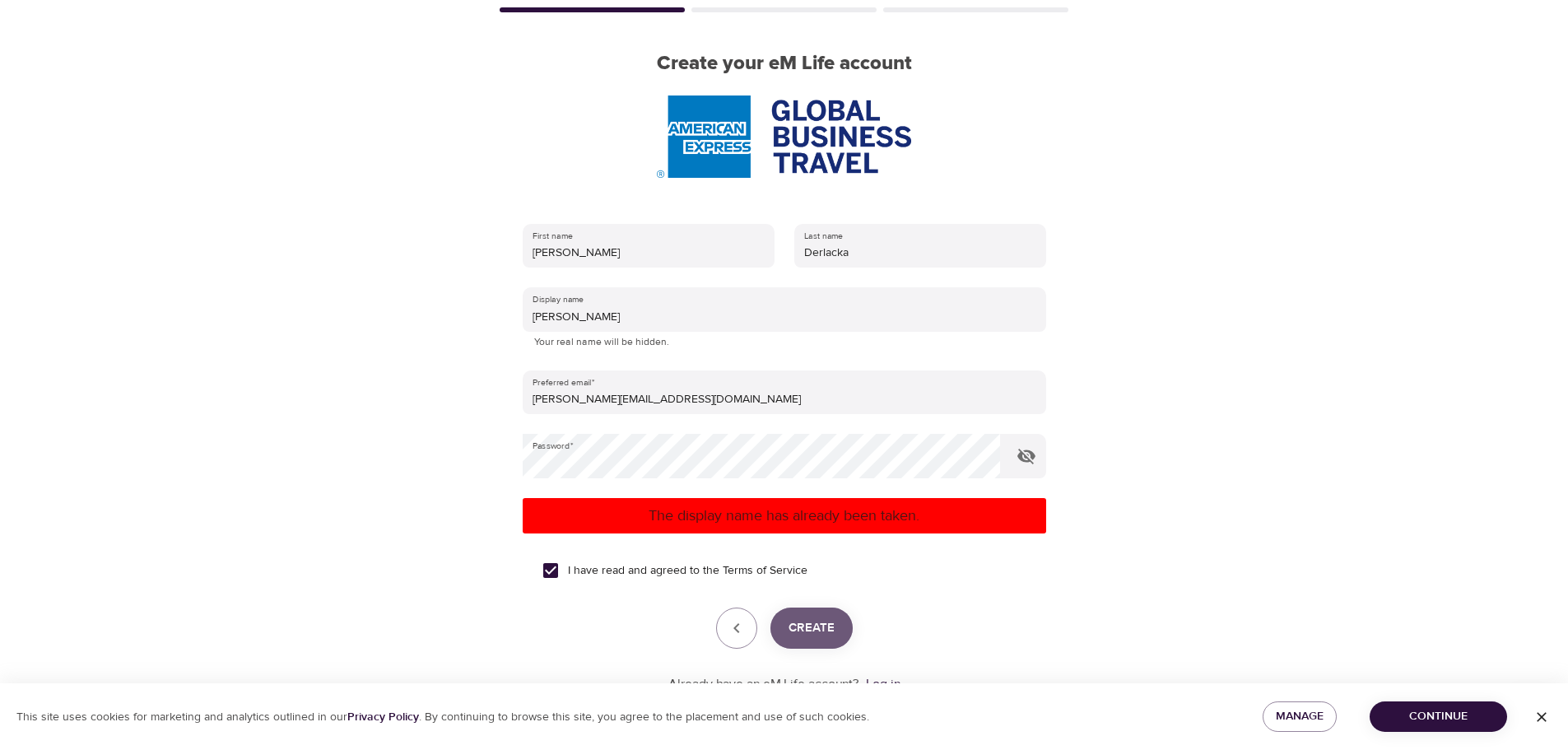
click at [808, 633] on span "Create" at bounding box center [812, 628] width 46 height 21
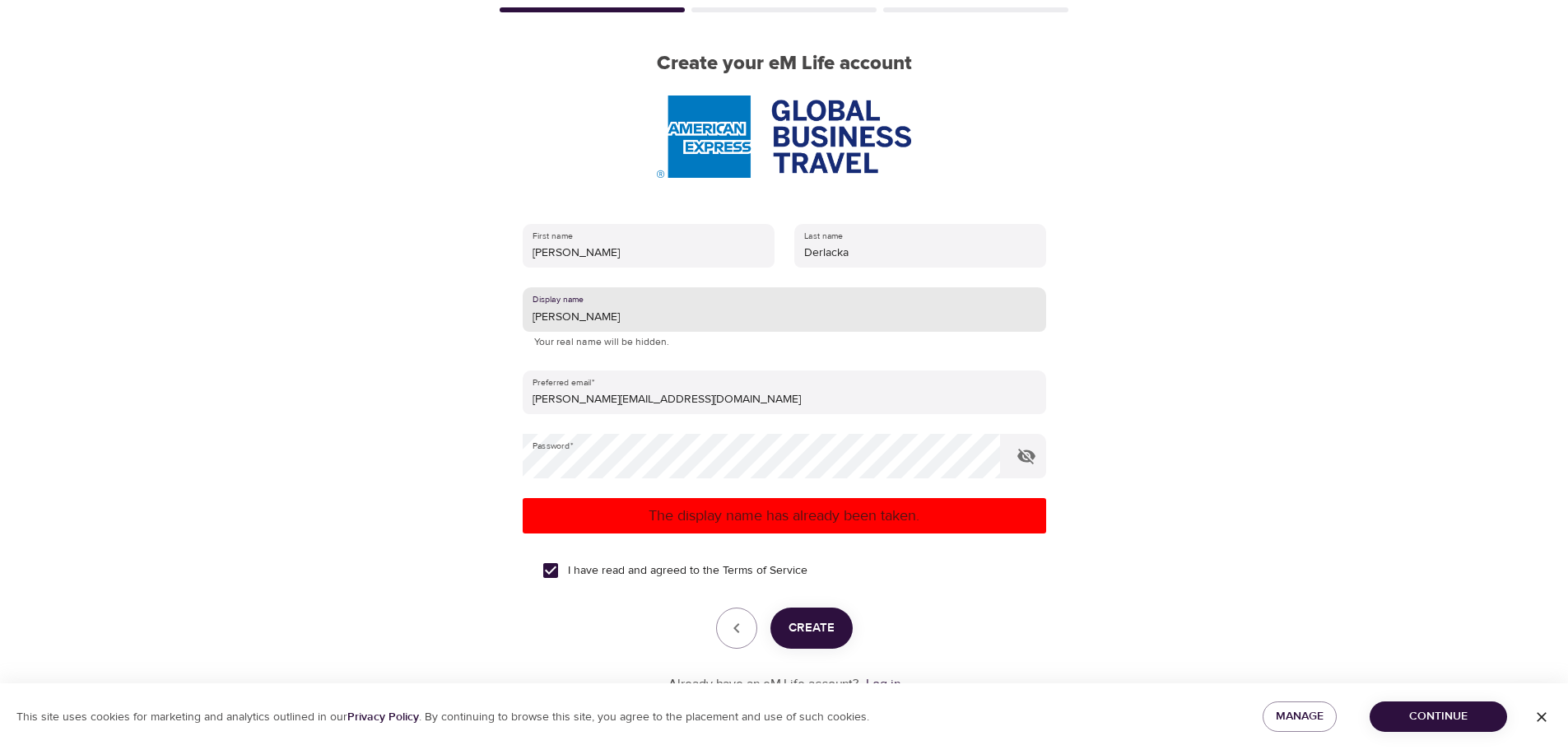
drag, startPoint x: 589, startPoint y: 319, endPoint x: 499, endPoint y: 321, distance: 90.0
click at [499, 321] on div "First name Magdalena Last name Derlacka Display name Magda Your real name will …" at bounding box center [784, 458] width 577 height 523
click at [532, 314] on input "lulu" at bounding box center [785, 309] width 524 height 44
click at [813, 628] on span "Create" at bounding box center [812, 628] width 46 height 21
drag, startPoint x: 562, startPoint y: 311, endPoint x: 493, endPoint y: 306, distance: 69.2
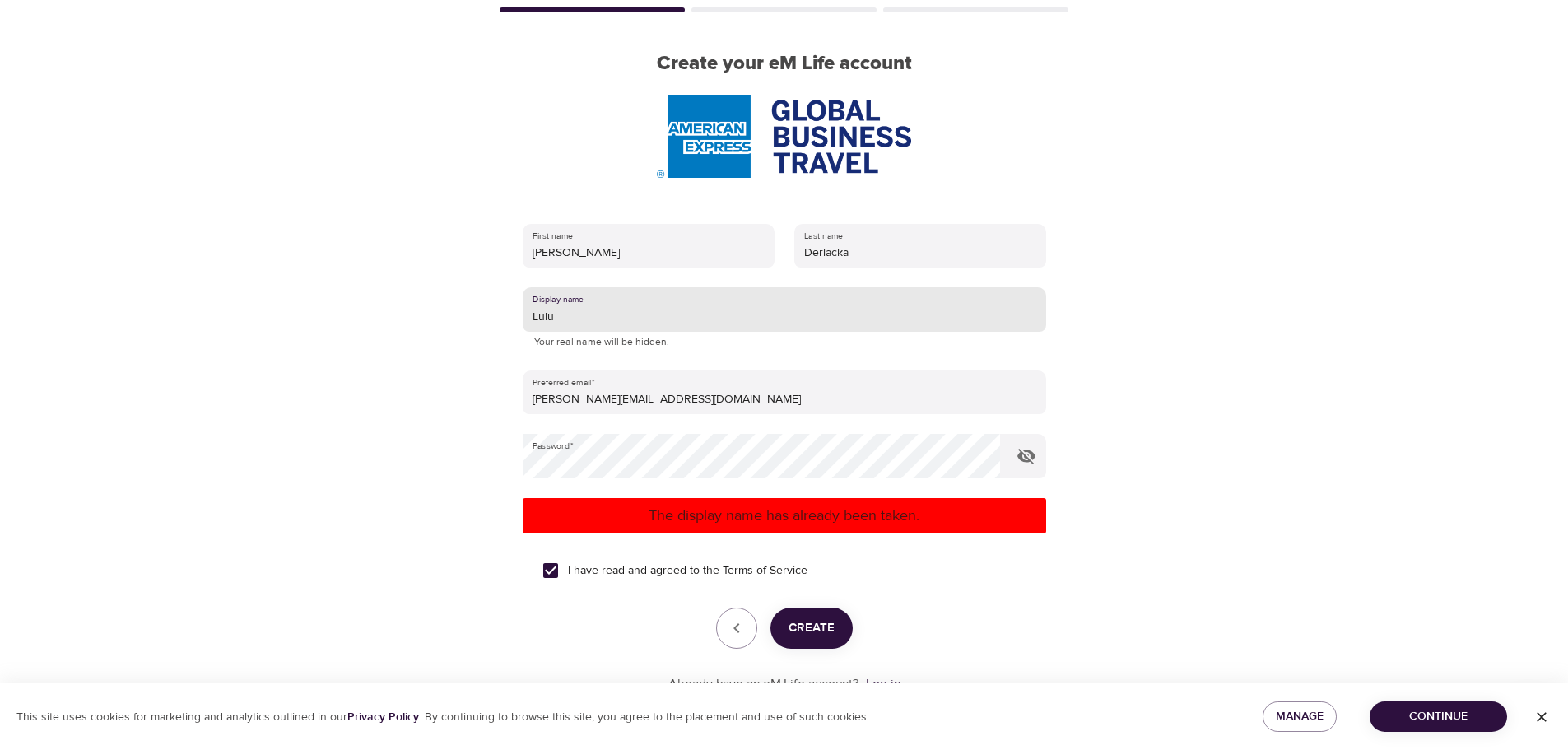
click at [493, 306] on div "User Profile Account Interests Finish Create your eM Life account First name Ma…" at bounding box center [785, 270] width 939 height 750
type input "Madzia"
click at [815, 631] on span "Create" at bounding box center [812, 628] width 46 height 21
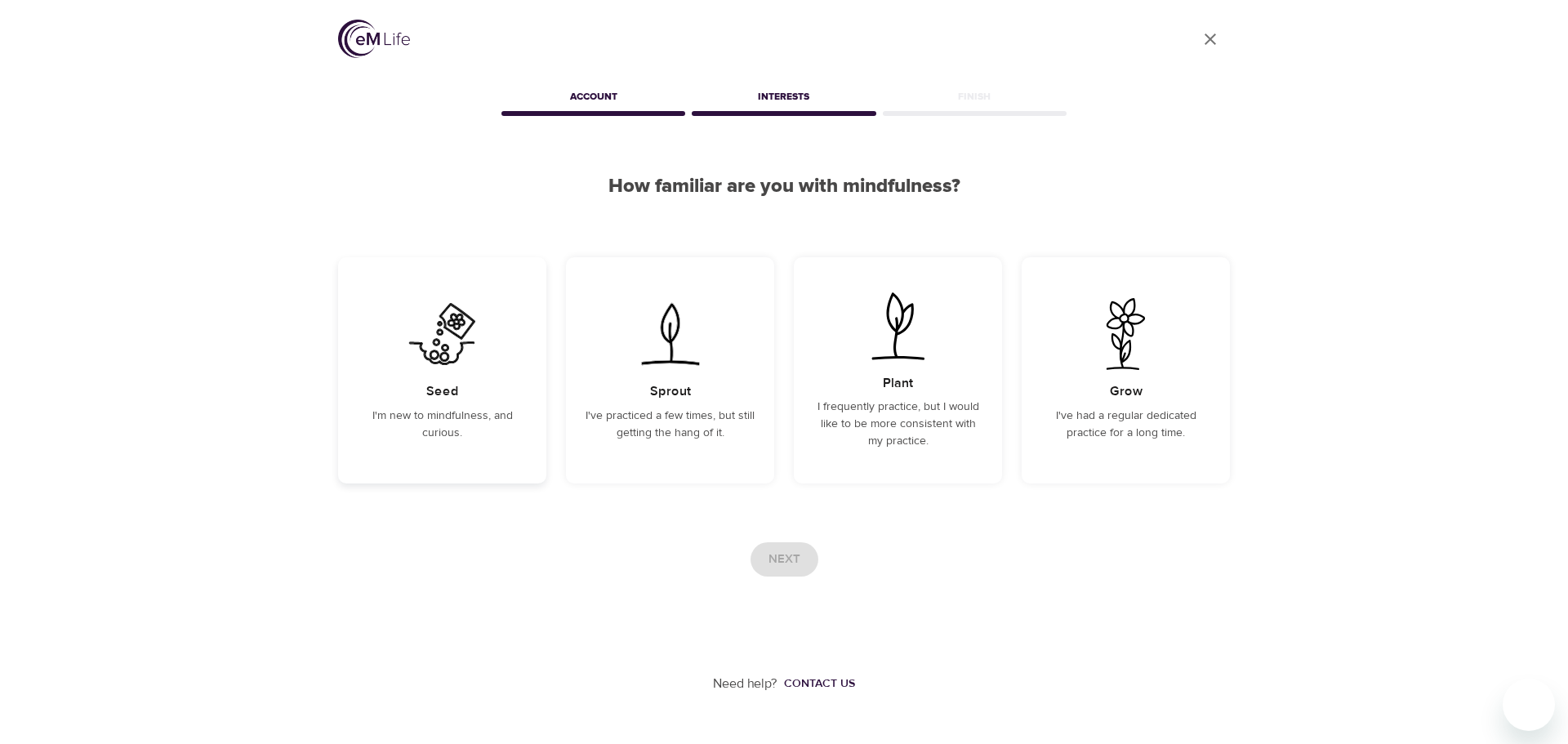
click at [459, 318] on img at bounding box center [442, 334] width 83 height 72
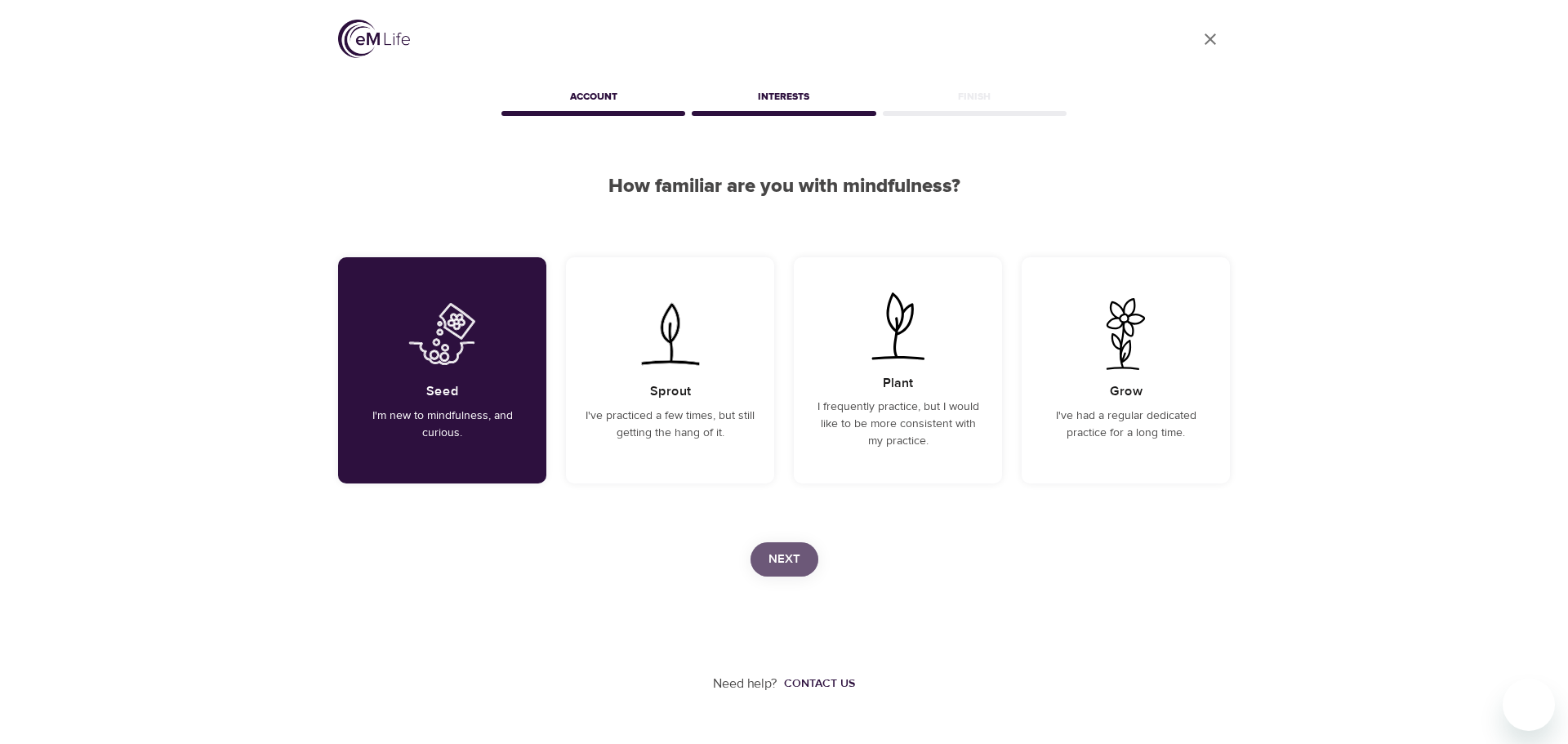
click at [782, 554] on span "Next" at bounding box center [784, 559] width 32 height 21
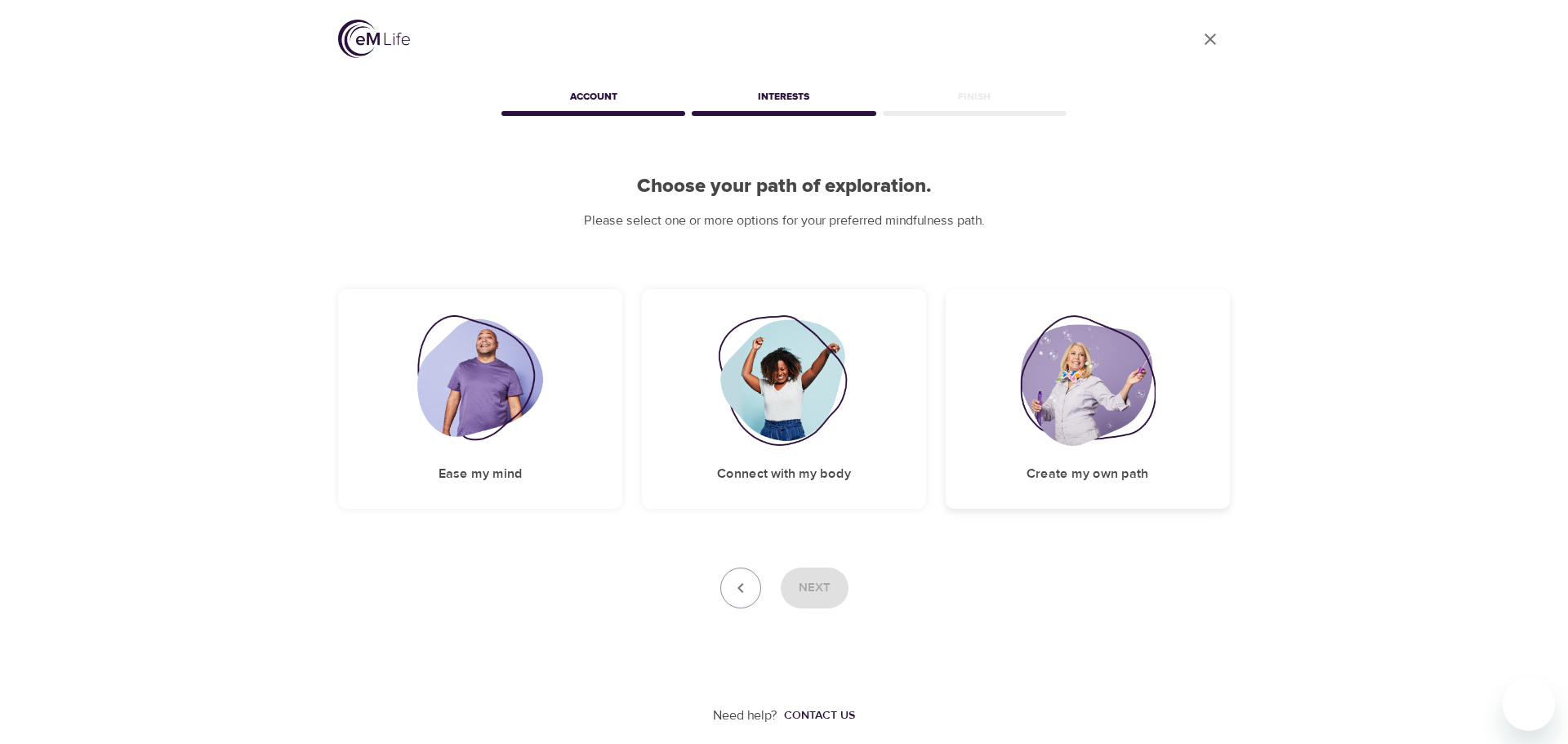
click at [1058, 407] on img at bounding box center [1088, 380] width 136 height 130
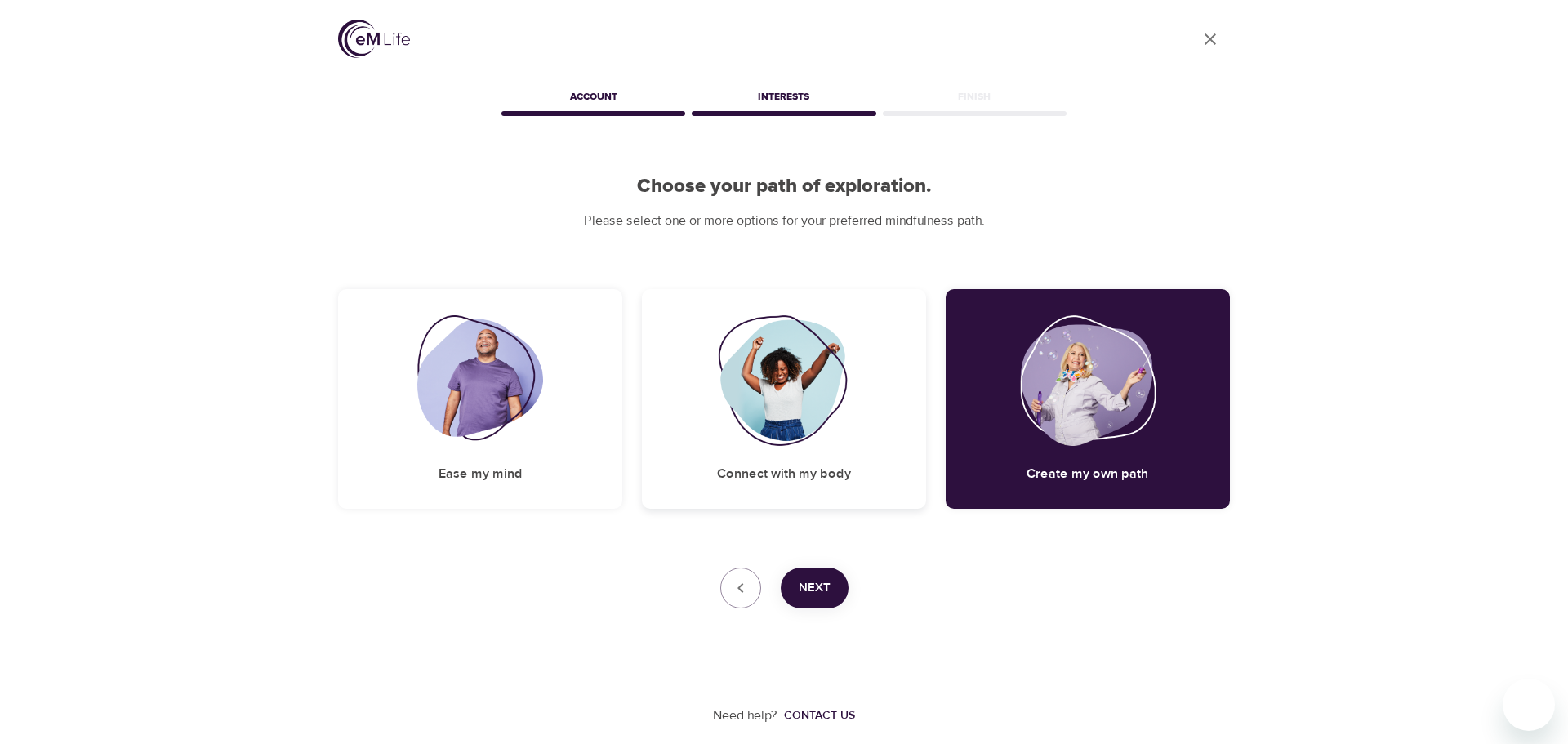
click at [782, 349] on img at bounding box center [784, 380] width 132 height 130
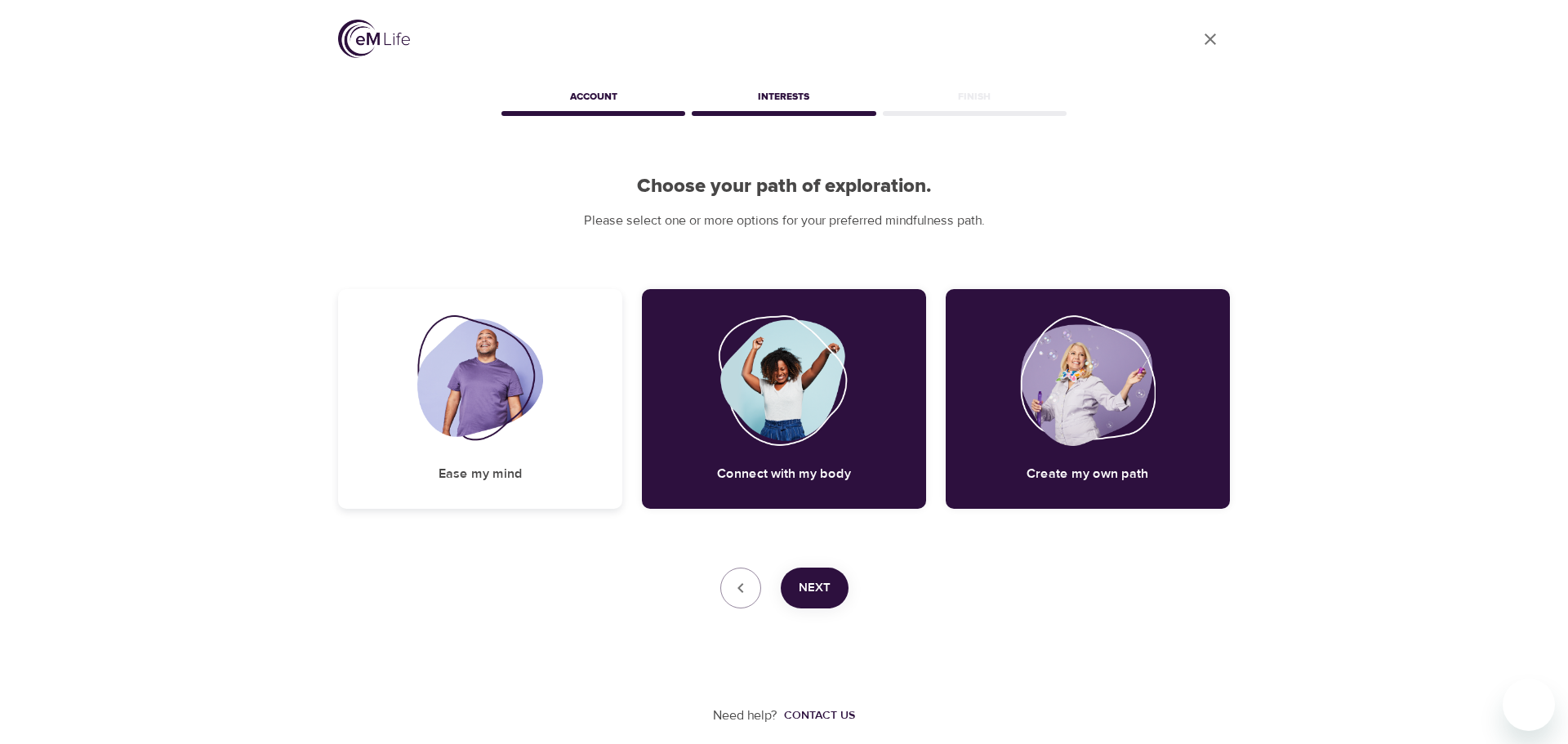
click at [486, 380] on img at bounding box center [480, 380] width 127 height 130
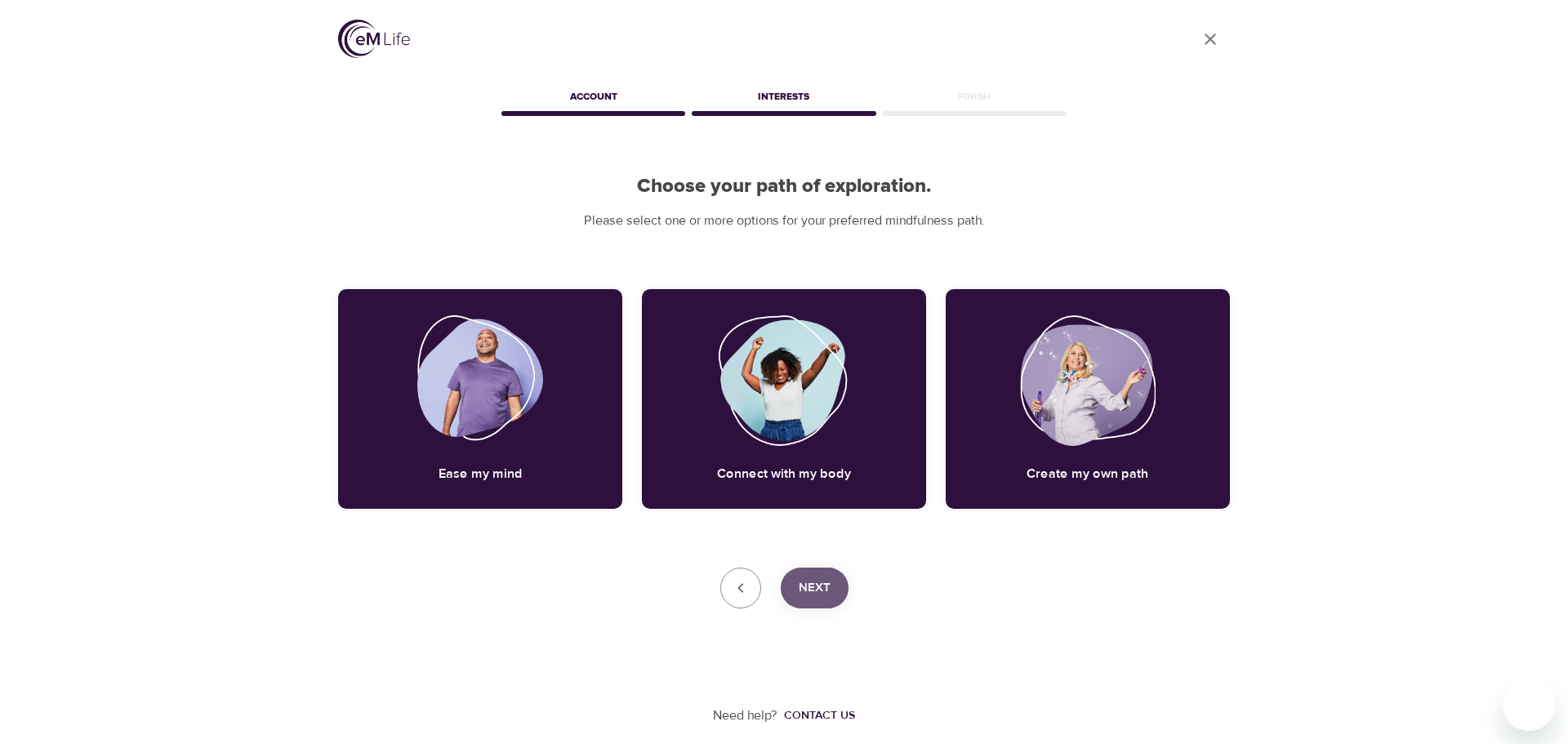
click at [820, 592] on span "Next" at bounding box center [814, 588] width 32 height 21
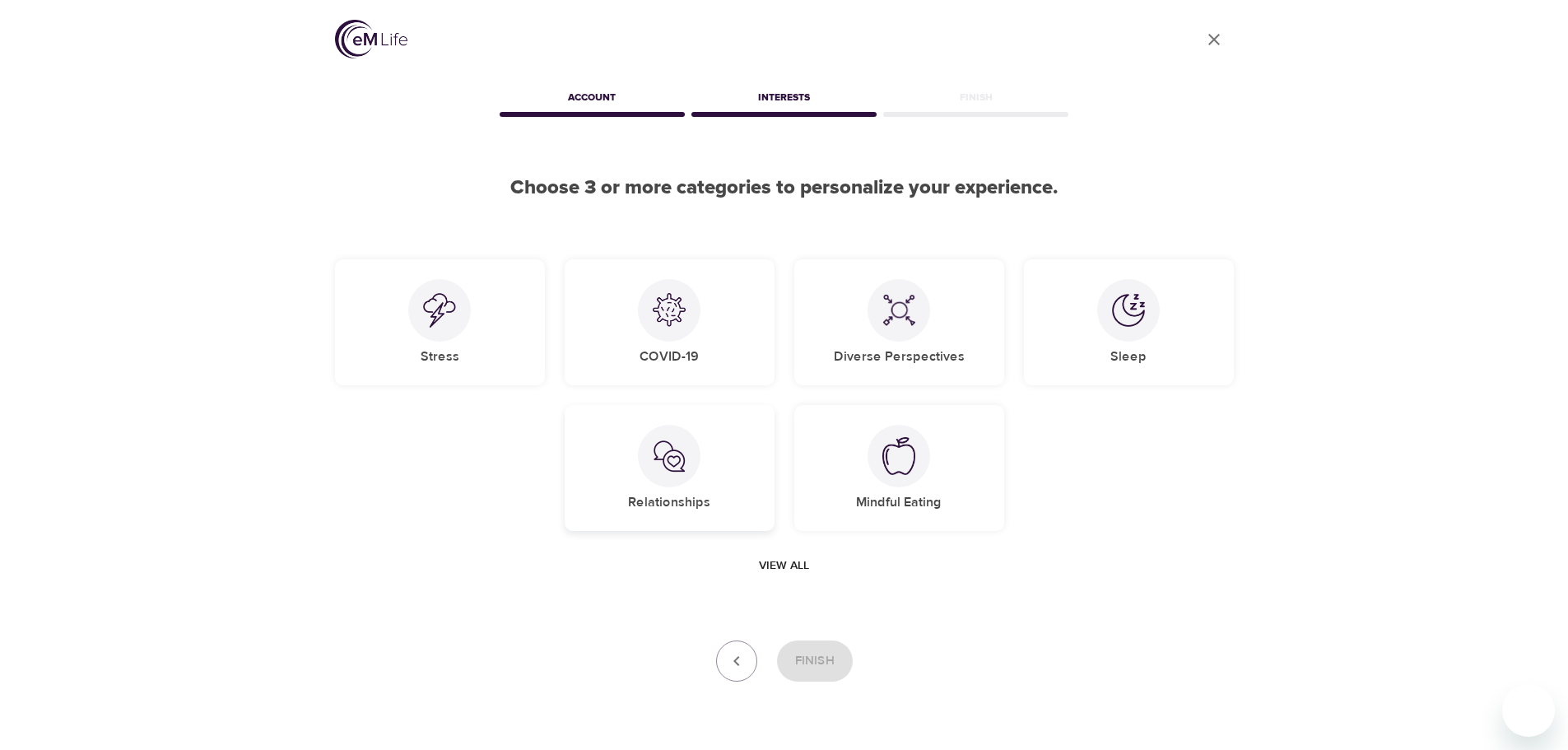
drag, startPoint x: 428, startPoint y: 314, endPoint x: 661, endPoint y: 420, distance: 256.0
click at [429, 314] on img at bounding box center [440, 310] width 33 height 34
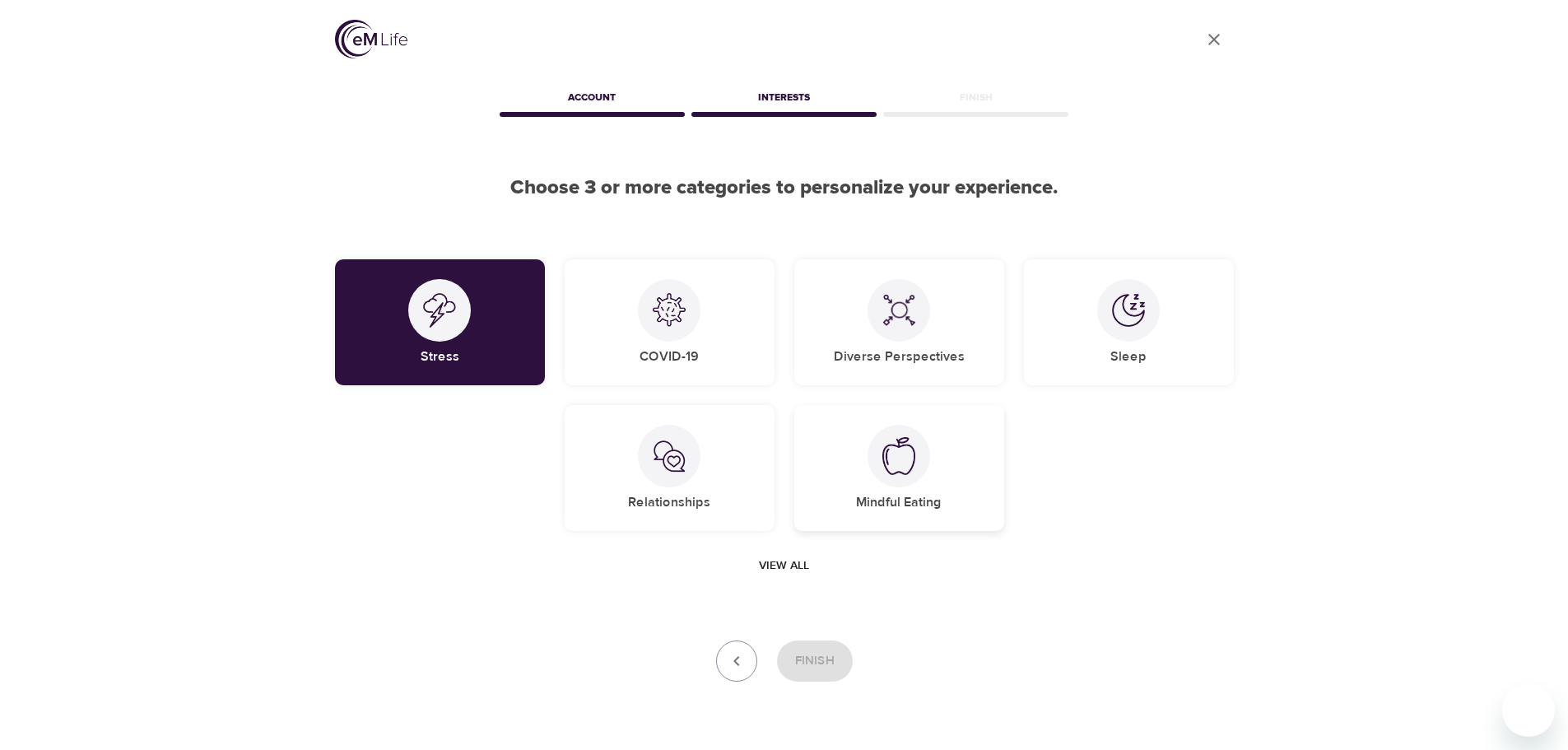
click at [900, 456] on img at bounding box center [899, 456] width 33 height 38
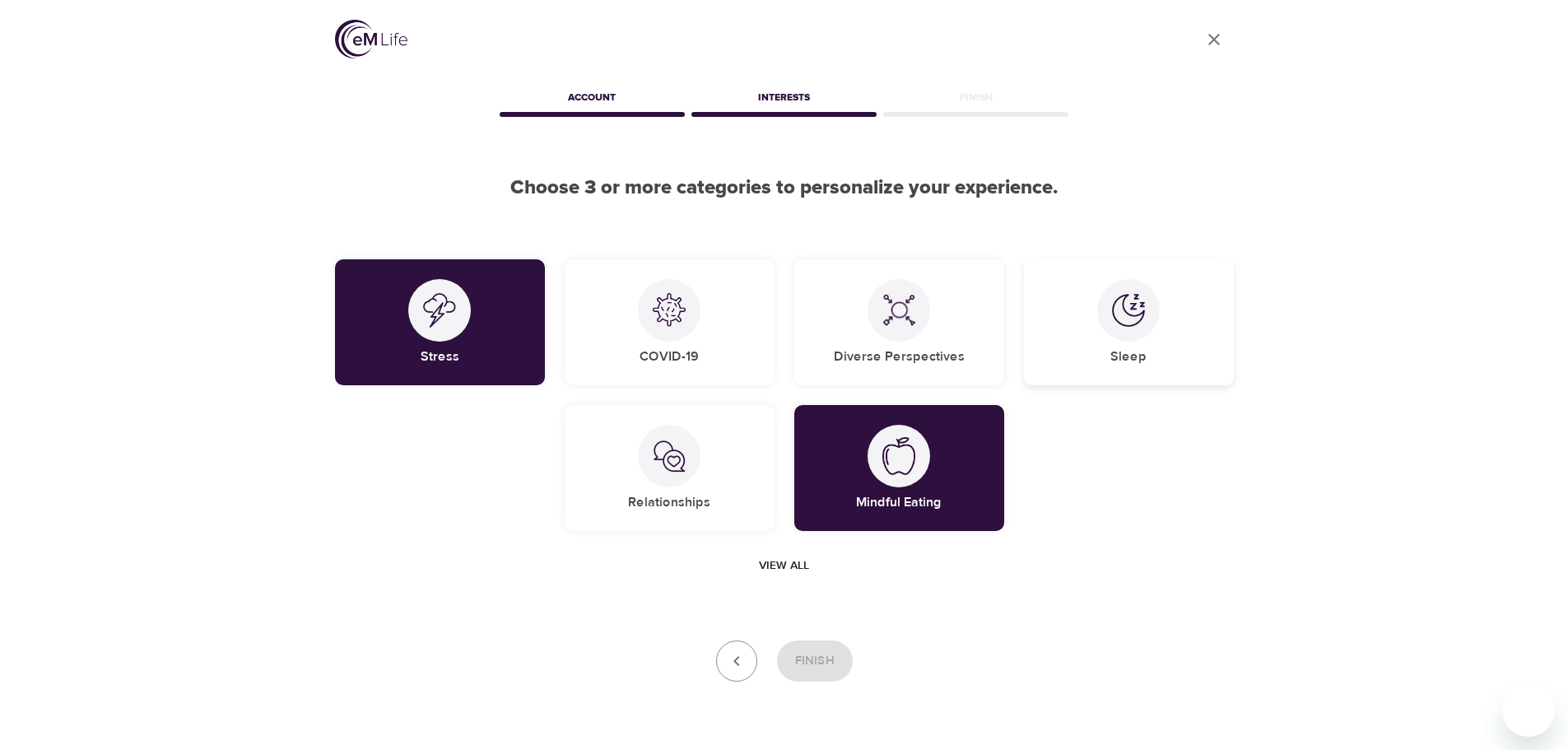
click at [1144, 309] on img at bounding box center [1129, 311] width 33 height 33
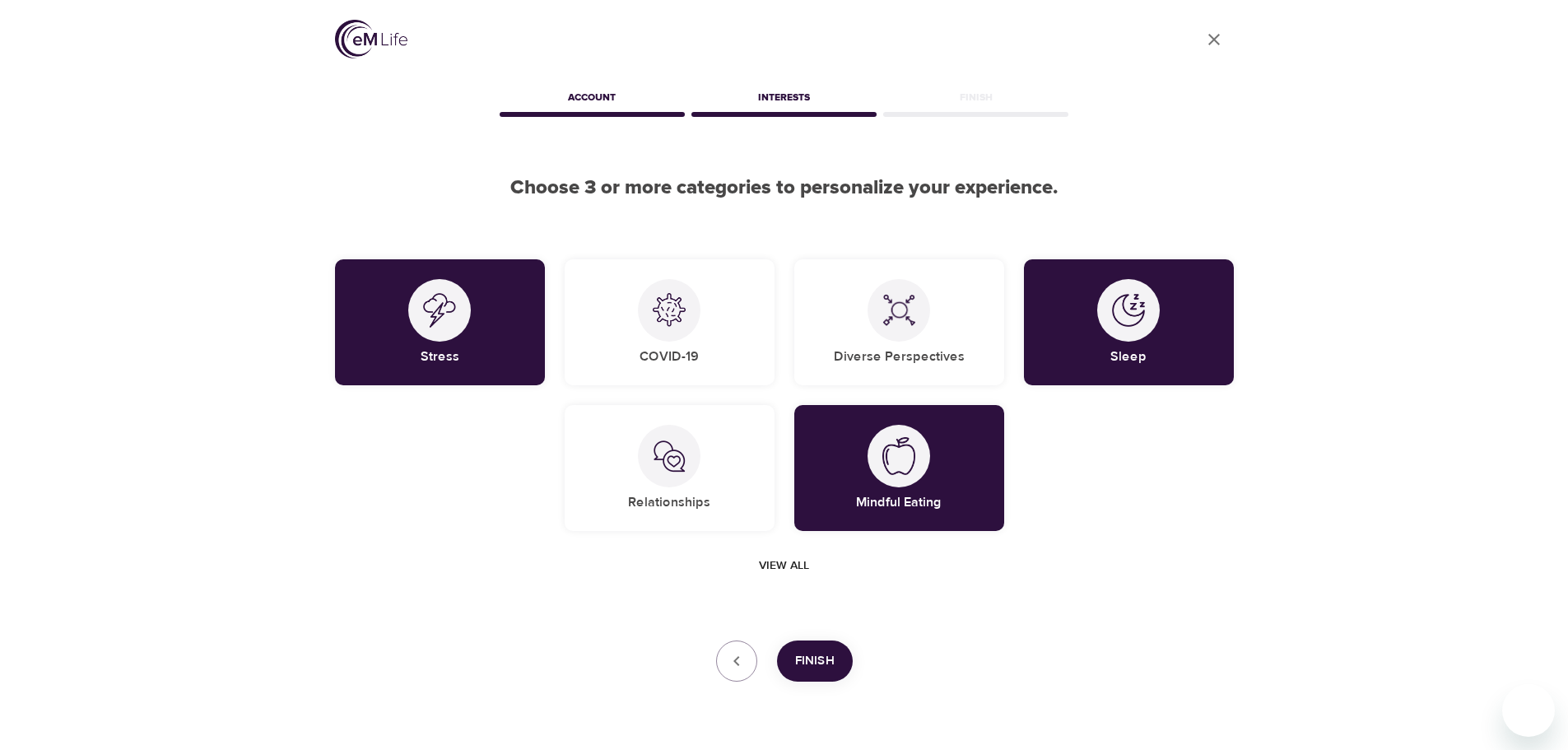
click at [811, 654] on span "Finish" at bounding box center [815, 661] width 40 height 21
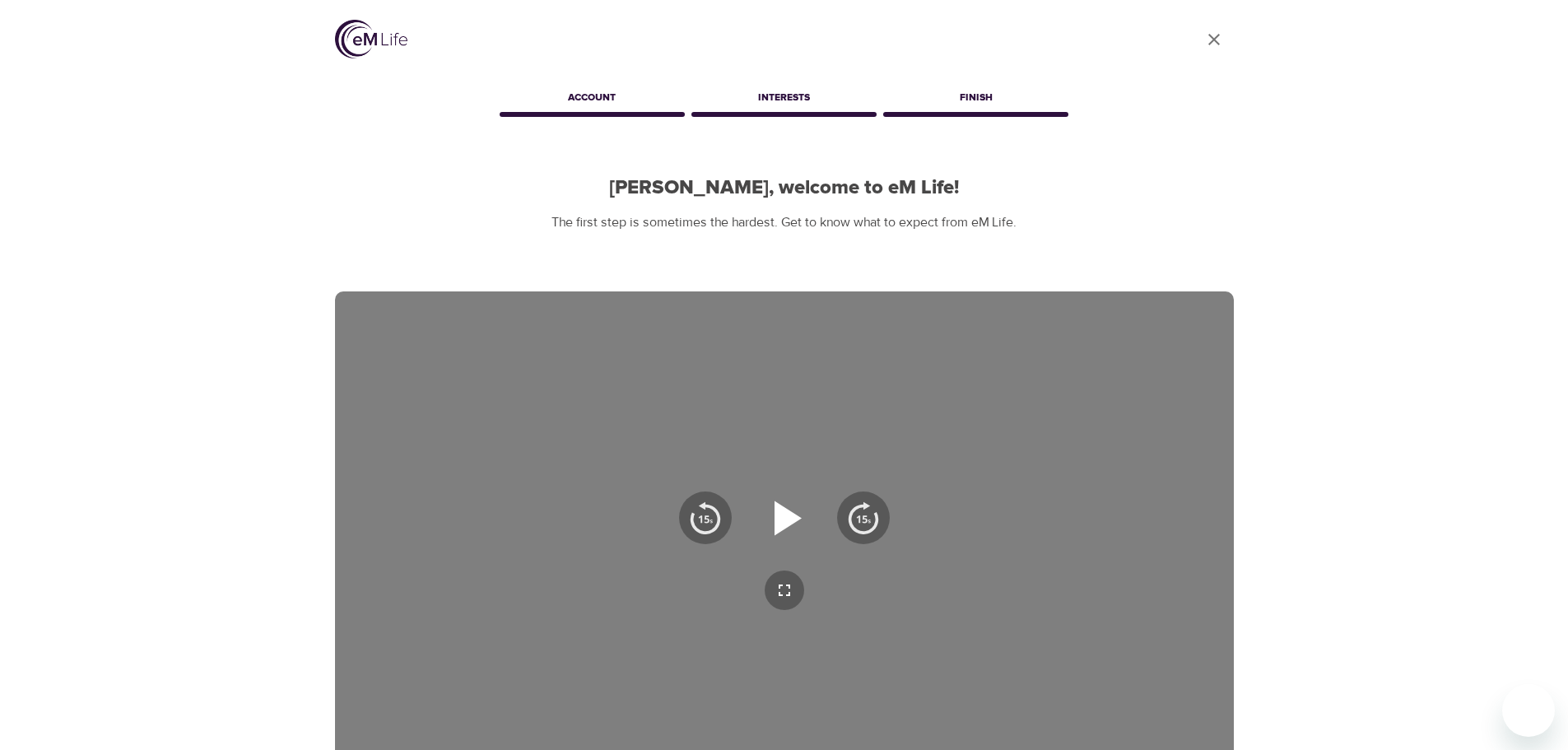
click at [790, 499] on icon "button" at bounding box center [785, 518] width 59 height 59
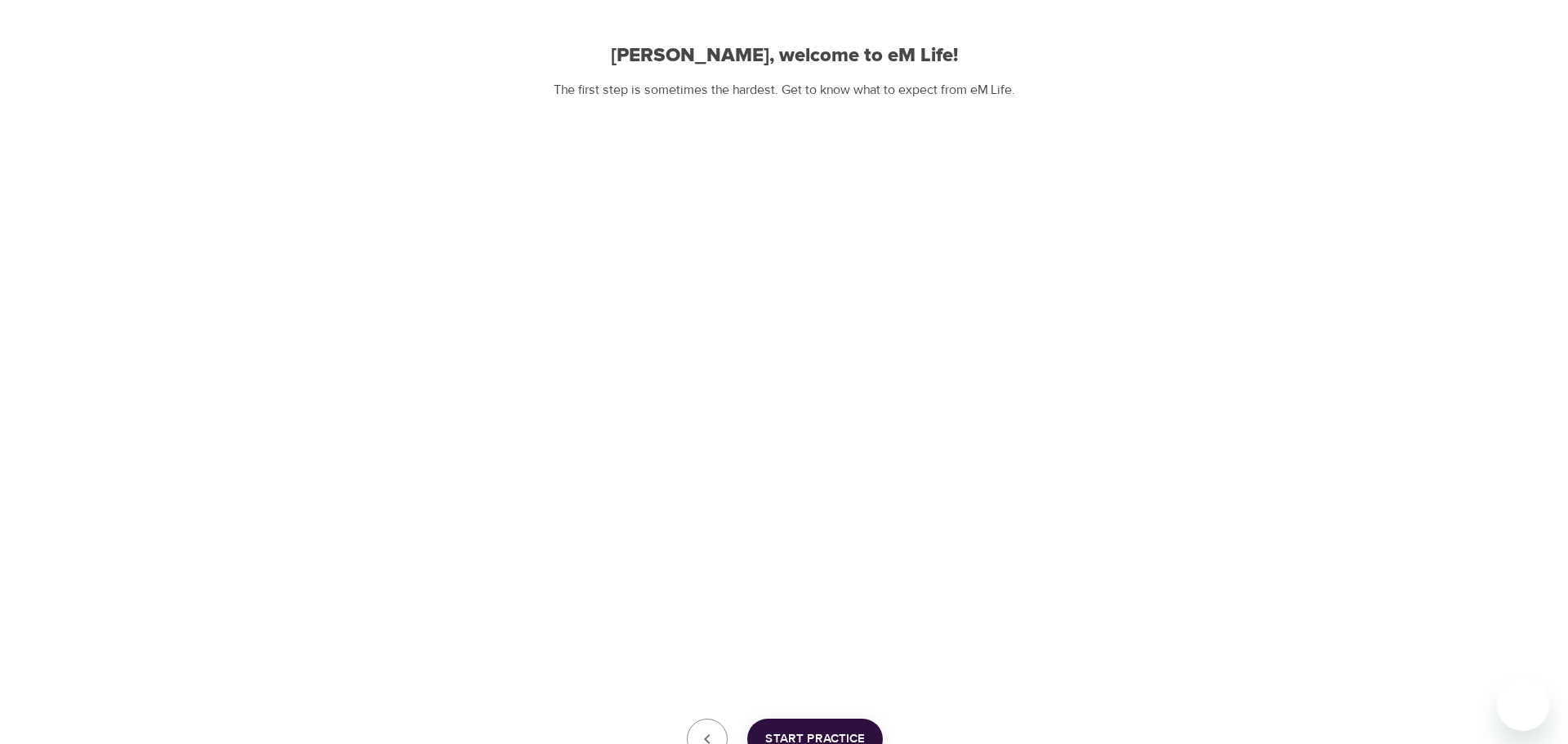
scroll to position [263, 0]
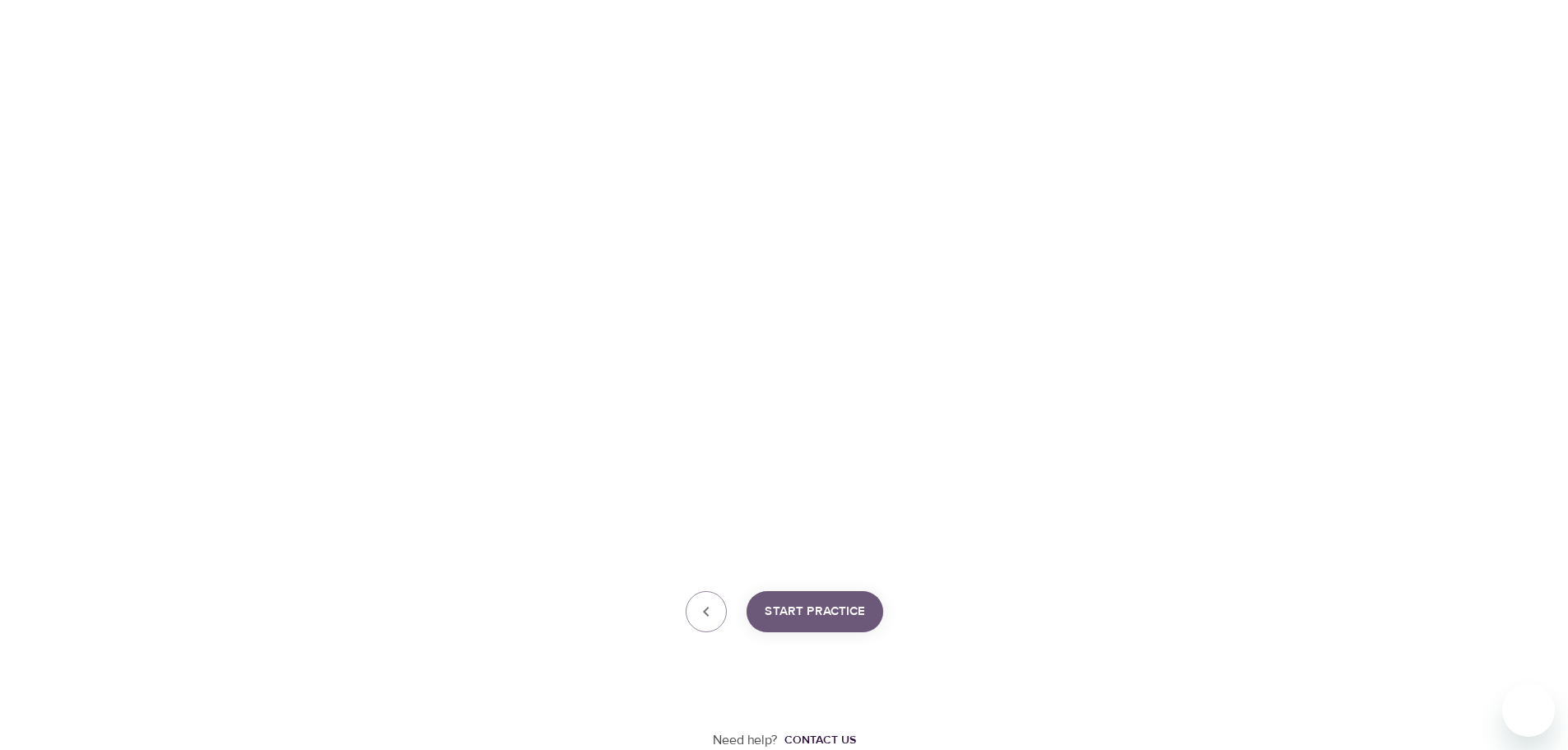
click at [835, 613] on span "Start Practice" at bounding box center [815, 611] width 101 height 21
